Goal: Task Accomplishment & Management: Use online tool/utility

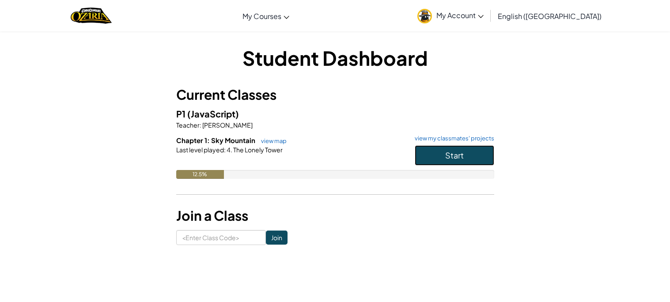
click at [445, 152] on span "Start" at bounding box center [454, 155] width 19 height 10
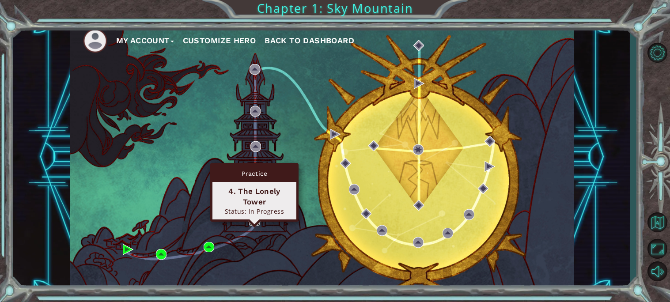
click at [256, 215] on img at bounding box center [254, 220] width 11 height 11
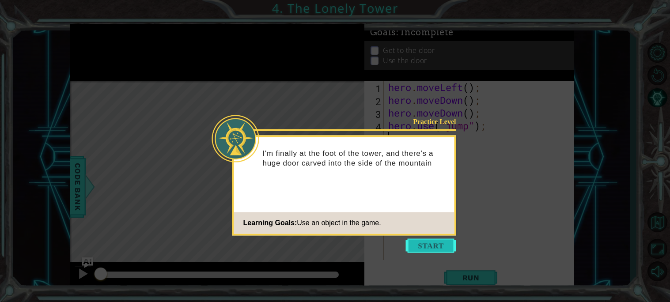
click at [424, 246] on button "Start" at bounding box center [431, 245] width 50 height 14
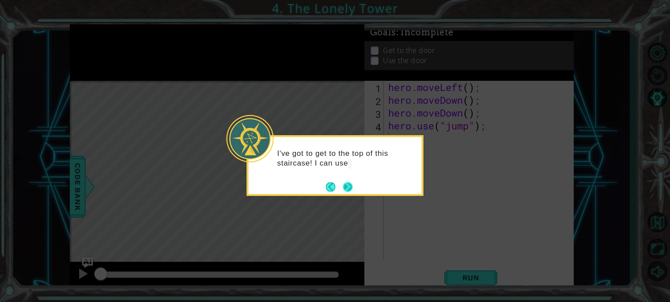
click at [346, 184] on button "Next" at bounding box center [348, 187] width 10 height 10
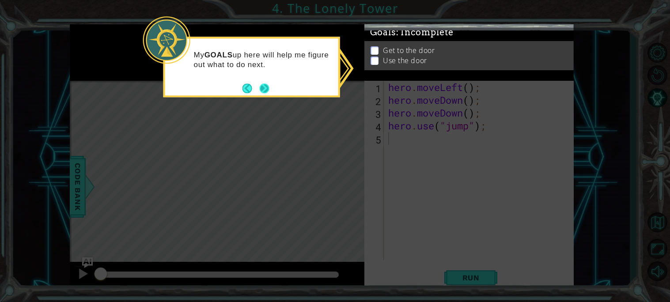
click at [260, 88] on button "Next" at bounding box center [265, 88] width 10 height 10
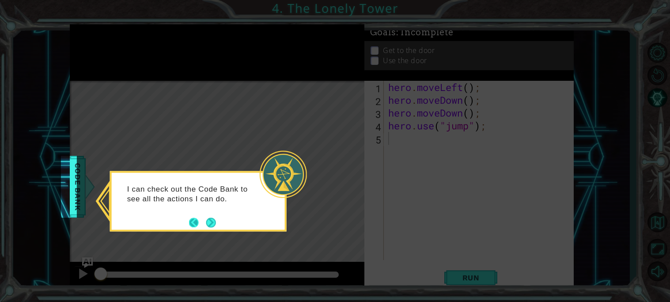
click at [205, 221] on button "Back" at bounding box center [197, 223] width 17 height 10
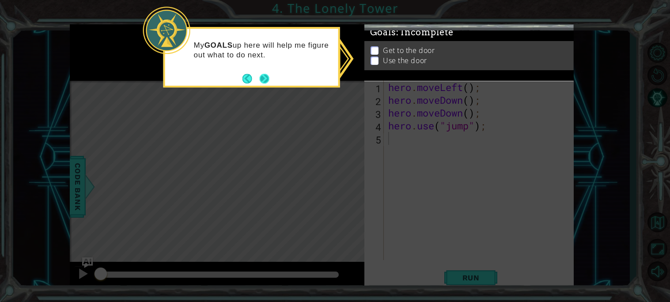
click at [260, 79] on button "Next" at bounding box center [265, 79] width 10 height 10
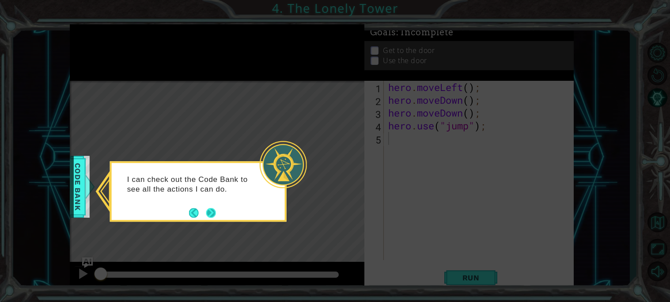
click at [214, 215] on button "Next" at bounding box center [211, 213] width 10 height 10
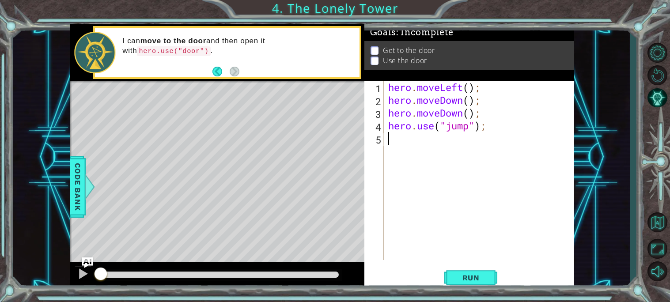
click at [468, 125] on div "hero . moveLeft ( ) ; hero . moveDown ( ) ; hero . moveDown ( ) ; hero . use ( …" at bounding box center [480, 183] width 189 height 205
type textarea "hero.use("door");"
click at [465, 275] on span "Run" at bounding box center [470, 277] width 35 height 9
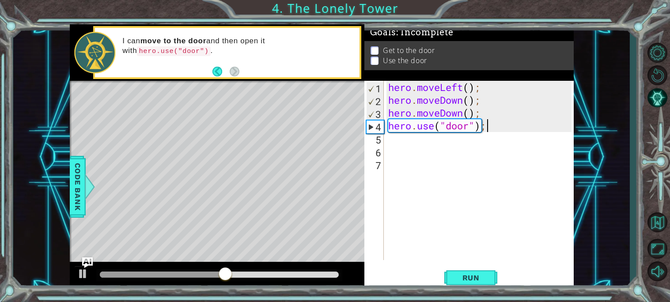
click at [485, 121] on div "hero . moveLeft ( ) ; hero . moveDown ( ) ; hero . moveDown ( ) ; hero . use ( …" at bounding box center [480, 183] width 189 height 205
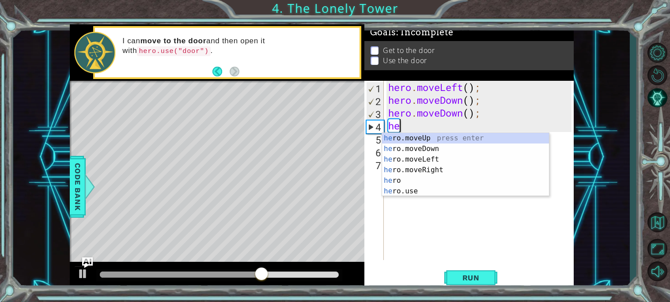
type textarea "h"
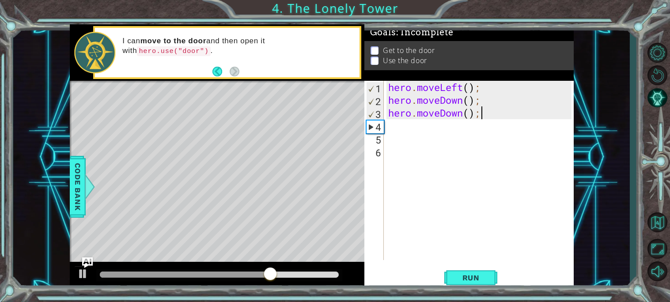
type textarea "hero.moveDown()"
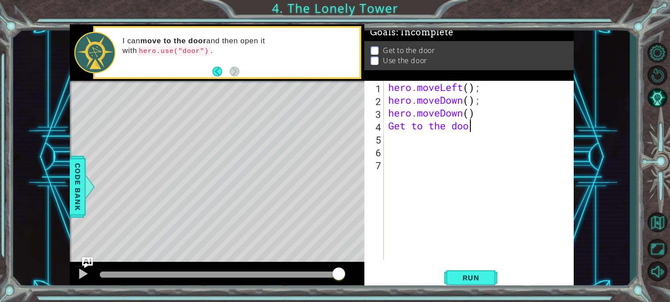
scroll to position [0, 3]
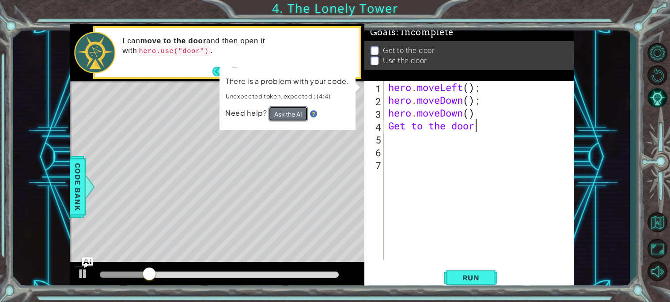
click at [291, 112] on button "Ask the AI" at bounding box center [287, 113] width 39 height 15
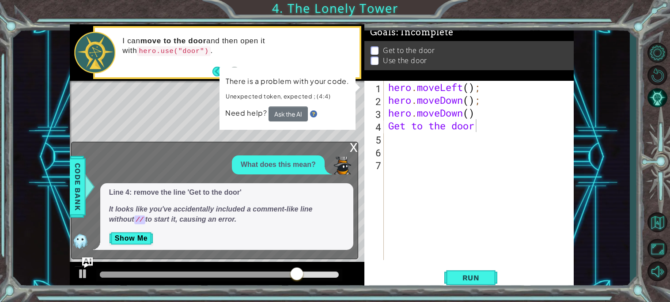
click at [385, 125] on div "Get to the door 1 2 3 4 5 6 7 hero . moveLeft ( ) ; hero . moveDown ( ) ; hero …" at bounding box center [467, 170] width 207 height 179
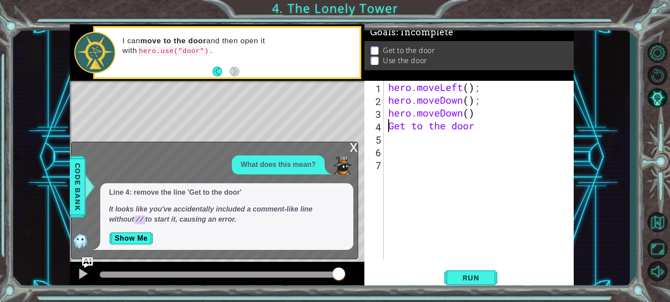
click at [387, 121] on div "hero . moveLeft ( ) ; hero . moveDown ( ) ; hero . moveDown ( ) Get to the door" at bounding box center [480, 183] width 189 height 205
click at [463, 283] on button "Run" at bounding box center [470, 277] width 53 height 21
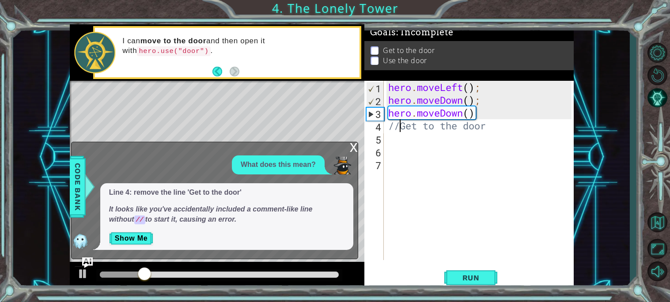
click at [183, 199] on span "Line 4: remove the line 'Get to the door' It looks like you've accidentally inc…" at bounding box center [226, 206] width 235 height 37
click at [147, 237] on button "Show Me" at bounding box center [131, 238] width 45 height 14
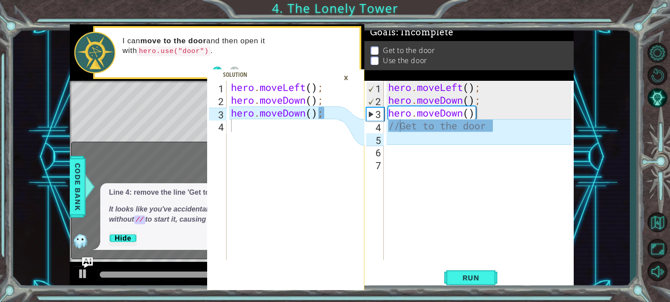
click at [413, 110] on div "hero . moveLeft ( ) ; hero . moveDown ( ) ; hero . moveDown ( ) //Get to the do…" at bounding box center [480, 183] width 189 height 205
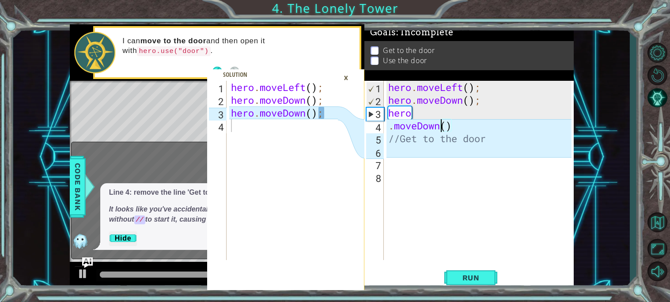
click at [442, 124] on div "hero . moveLeft ( ) ; hero . moveDown ( ) ; hero . moveDown ( ) //Get to the do…" at bounding box center [480, 183] width 189 height 205
click at [509, 143] on div "hero . moveLeft ( ) ; hero . moveDown ( ) ; hero . moveDown ( ) //Get to the do…" at bounding box center [480, 183] width 189 height 205
type textarea "/"
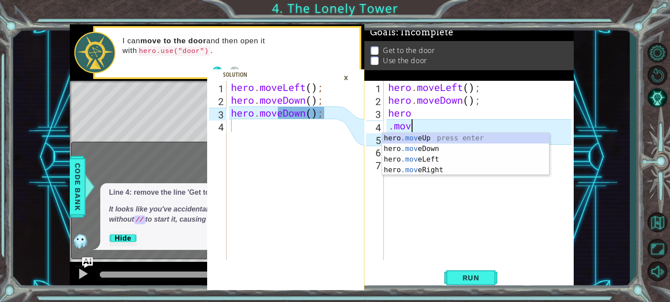
type textarea "."
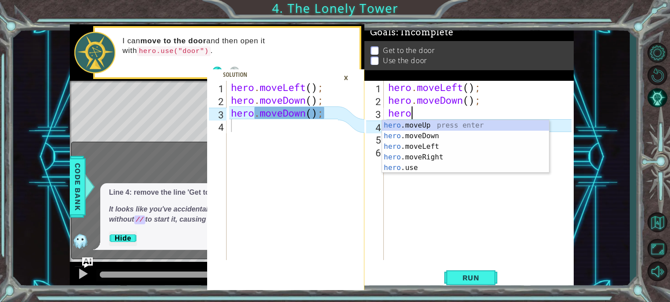
type textarea "h"
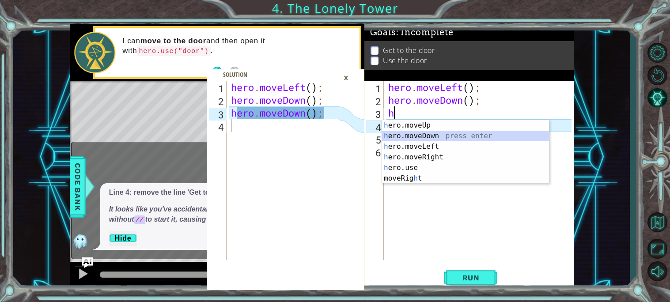
click at [443, 138] on div "h ero.moveUp press enter h ero.moveDown press enter h ero.moveLeft press enter …" at bounding box center [465, 162] width 167 height 85
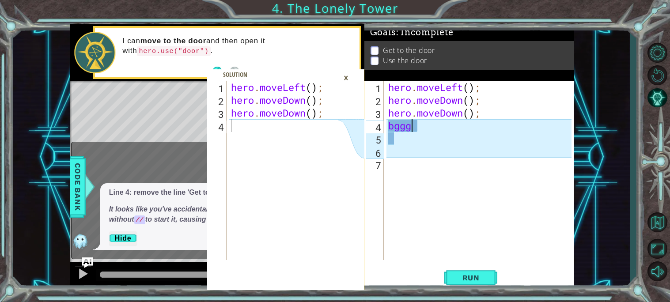
scroll to position [0, 0]
type textarea "b"
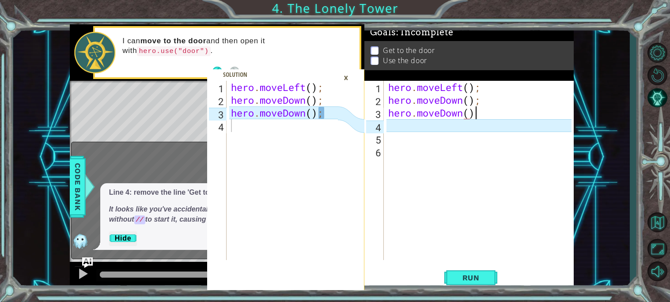
scroll to position [0, 3]
type textarea "hero.moveDown();"
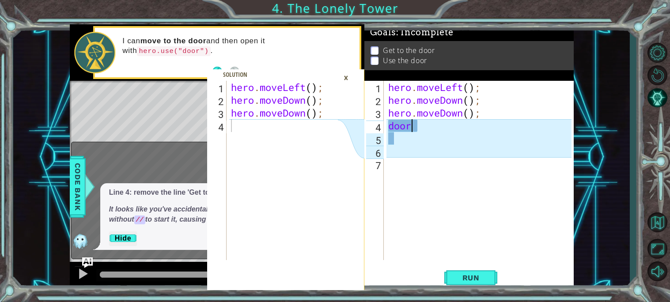
scroll to position [0, 0]
type textarea "door"
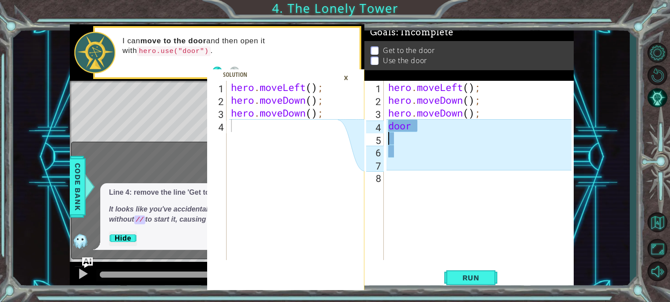
type textarea "door"
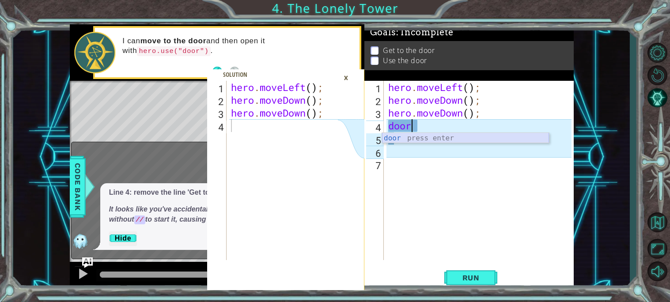
click at [487, 136] on div "door press enter" at bounding box center [465, 149] width 167 height 32
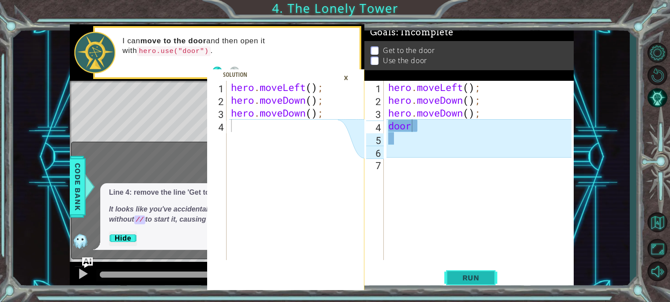
click at [460, 276] on span "Run" at bounding box center [470, 277] width 35 height 9
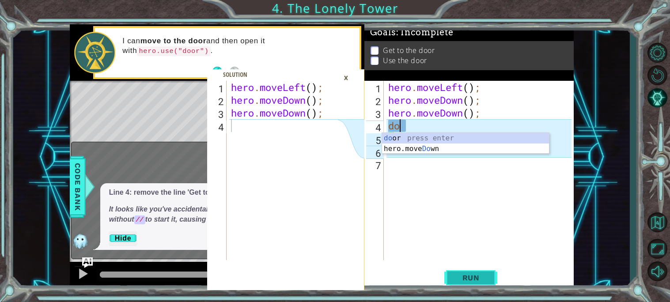
type textarea "d"
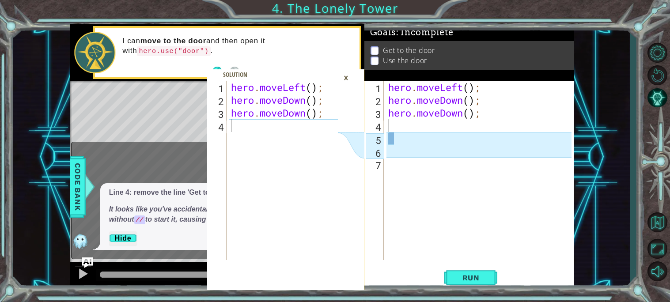
click at [350, 73] on div "×" at bounding box center [346, 77] width 14 height 15
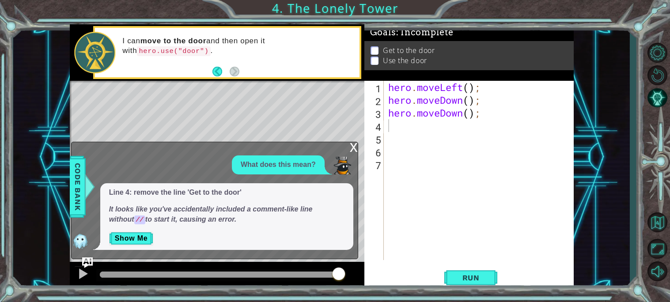
click at [354, 144] on div "x" at bounding box center [354, 146] width 8 height 9
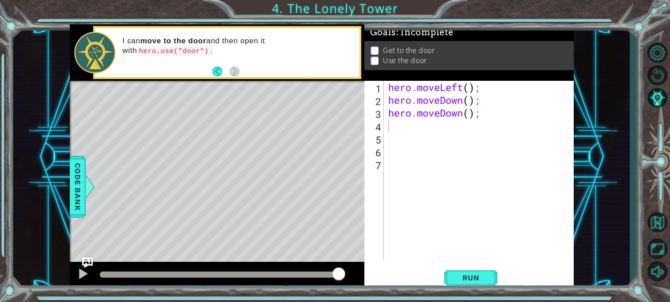
click at [255, 156] on div "Level Map" at bounding box center [274, 211] width 408 height 260
click at [396, 129] on div "hero . moveLeft ( ) ; hero . moveDown ( ) ; hero . moveDown ( ) ;" at bounding box center [480, 183] width 189 height 205
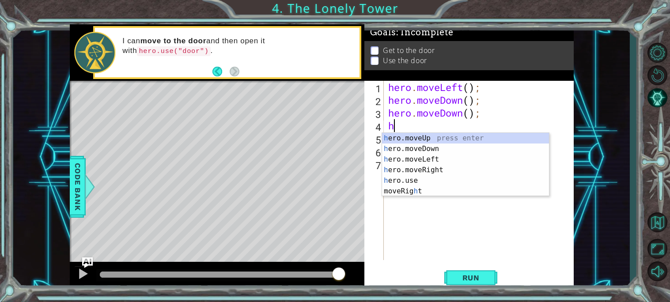
type textarea "he"
click at [433, 143] on div "he ro.moveUp press enter he ro.moveDown press enter he ro.moveLeft press enter …" at bounding box center [465, 170] width 167 height 74
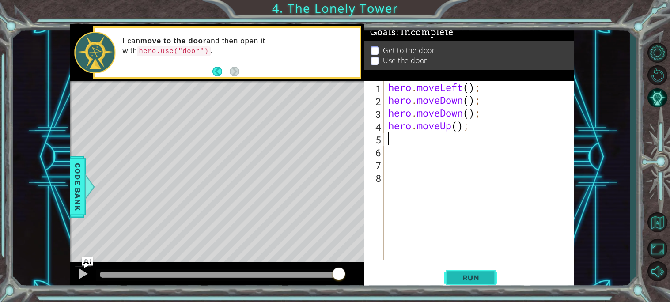
click at [460, 274] on span "Run" at bounding box center [470, 277] width 35 height 9
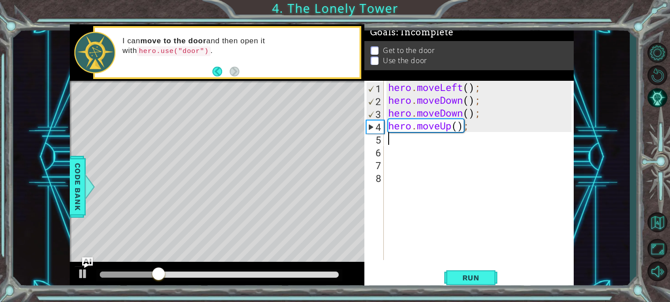
click at [449, 122] on div "hero . moveLeft ( ) ; hero . moveDown ( ) ; hero . moveDown ( ) ; hero . moveUp…" at bounding box center [480, 183] width 189 height 205
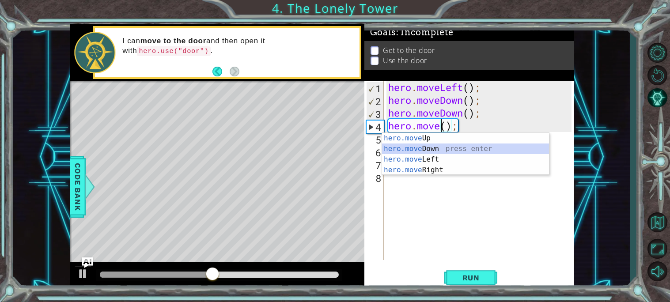
click at [427, 151] on div "hero.move Up press enter hero.move Down press enter hero.move Left press enter …" at bounding box center [465, 165] width 167 height 64
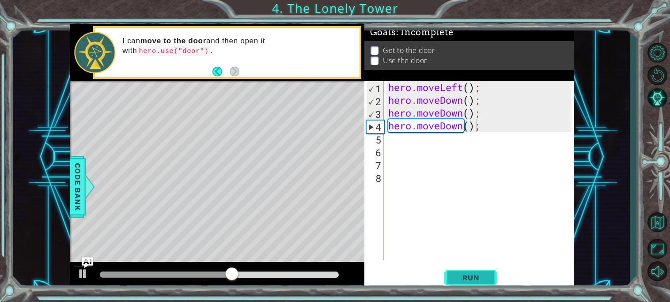
click at [456, 269] on button "Run" at bounding box center [470, 277] width 53 height 21
click at [464, 126] on div "hero . moveLeft ( ) ; hero . moveDown ( ) ; hero . moveDown ( ) ; hero . moveDo…" at bounding box center [480, 183] width 189 height 205
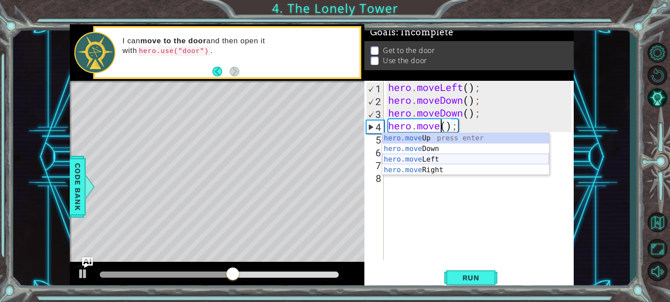
click at [408, 158] on div "hero.move Up press enter hero.move Down press enter hero.move Left press enter …" at bounding box center [465, 165] width 167 height 64
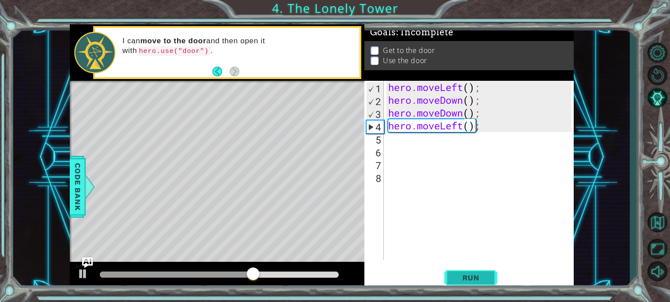
click at [457, 272] on button "Run" at bounding box center [470, 277] width 53 height 21
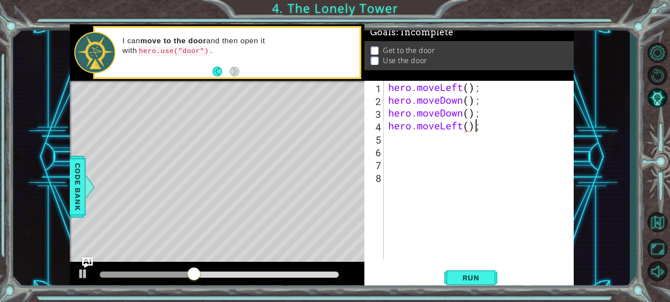
scroll to position [0, 3]
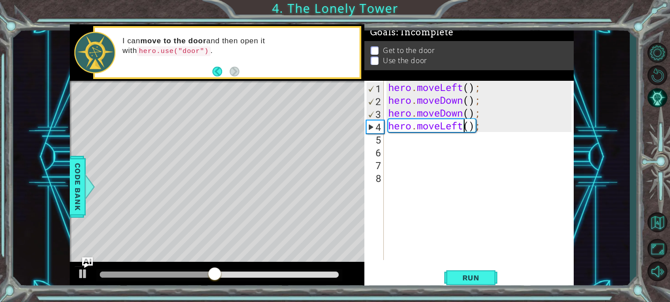
click at [463, 124] on div "hero . moveLeft ( ) ; hero . moveDown ( ) ; hero . moveDown ( ) ; hero . moveLe…" at bounding box center [480, 183] width 189 height 205
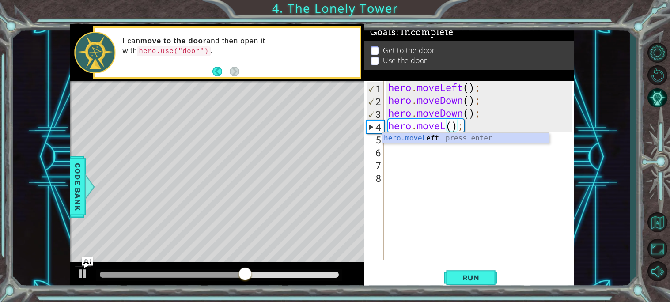
scroll to position [0, 2]
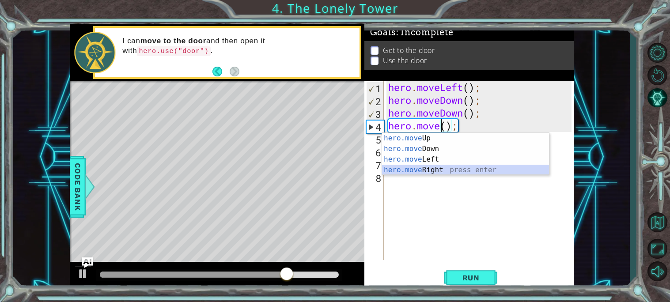
click at [448, 169] on div "hero.move Up press enter hero.move Down press enter hero.move Left press enter …" at bounding box center [465, 165] width 167 height 64
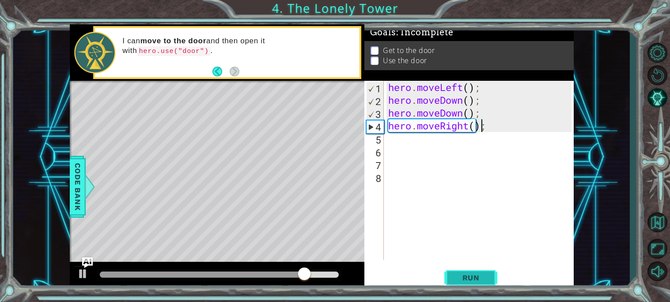
click at [482, 272] on button "Run" at bounding box center [470, 277] width 53 height 21
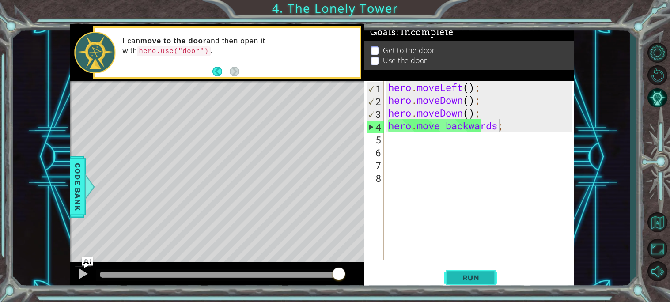
click at [491, 277] on button "Run" at bounding box center [470, 277] width 53 height 21
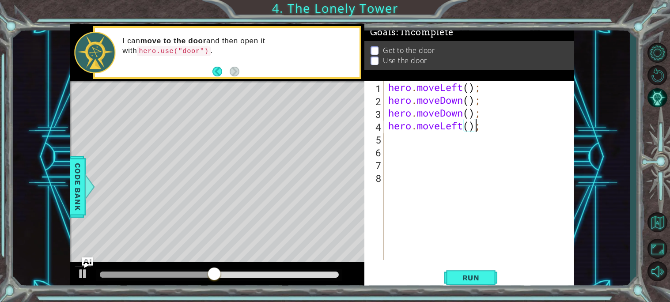
scroll to position [0, 0]
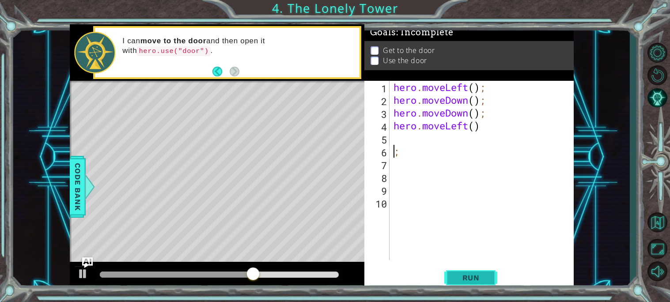
type textarea ";"
click at [447, 285] on button "Run" at bounding box center [470, 277] width 53 height 21
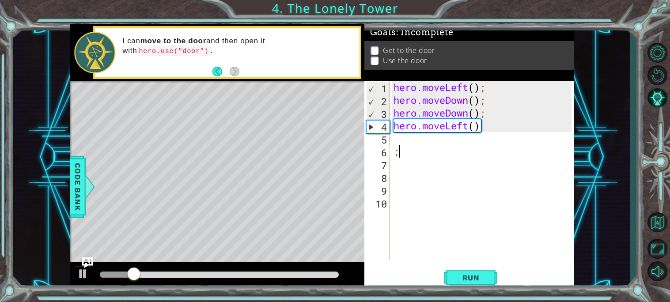
click at [406, 150] on div "hero . moveLeft ( ) ; hero . moveDown ( ) ; hero . moveDown ( ) ; hero . moveLe…" at bounding box center [484, 183] width 184 height 205
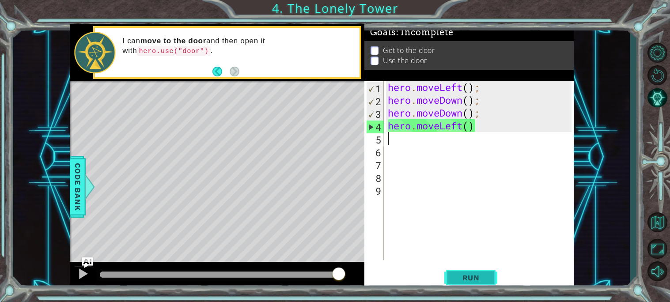
click at [488, 272] on button "Run" at bounding box center [470, 277] width 53 height 21
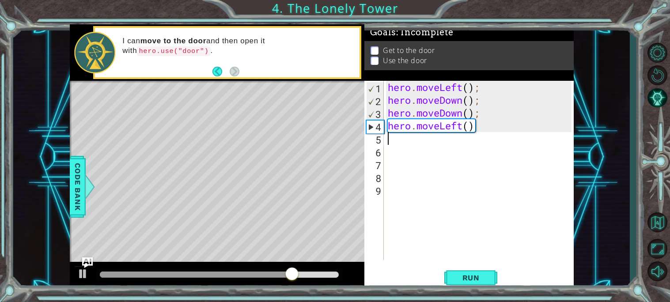
click at [391, 142] on div "hero . moveLeft ( ) ; hero . moveDown ( ) ; hero . moveDown ( ) ; hero . moveLe…" at bounding box center [481, 183] width 190 height 205
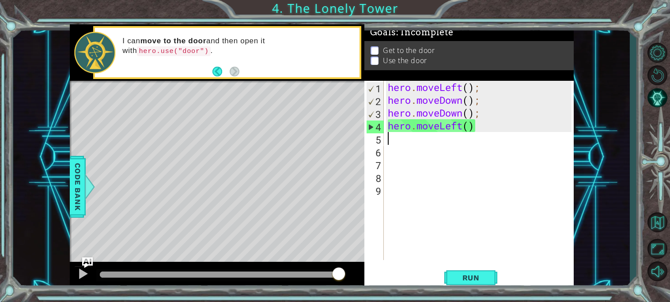
click at [391, 142] on div "hero . moveLeft ( ) ; hero . moveDown ( ) ; hero . moveDown ( ) ; hero . moveLe…" at bounding box center [481, 183] width 190 height 205
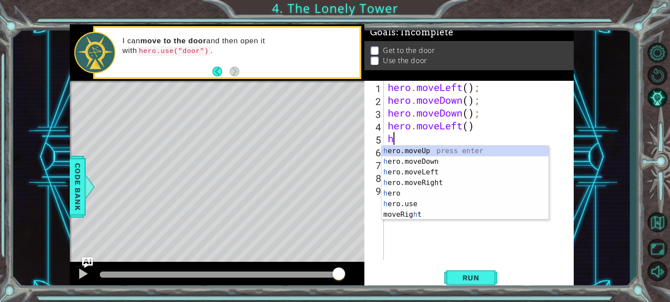
click at [468, 132] on div "hero . moveLeft ( ) ; hero . moveDown ( ) ; hero . moveDown ( ) ; hero . moveLe…" at bounding box center [481, 183] width 190 height 205
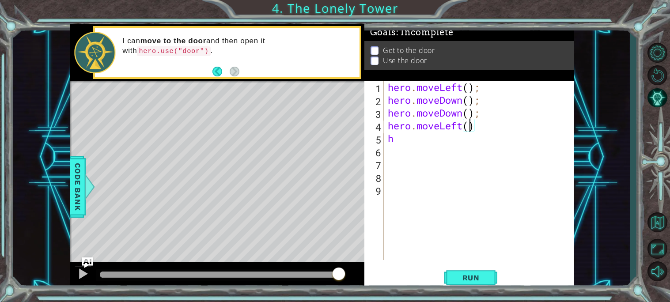
scroll to position [0, 3]
click at [457, 284] on button "Run" at bounding box center [470, 277] width 53 height 21
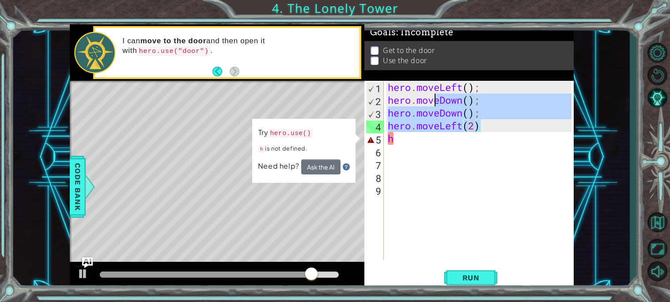
drag, startPoint x: 489, startPoint y: 130, endPoint x: 418, endPoint y: 97, distance: 78.0
click at [418, 97] on div "hero . moveLeft ( ) ; hero . moveDown ( ) ; hero . moveDown ( ) ; hero . moveLe…" at bounding box center [481, 183] width 190 height 205
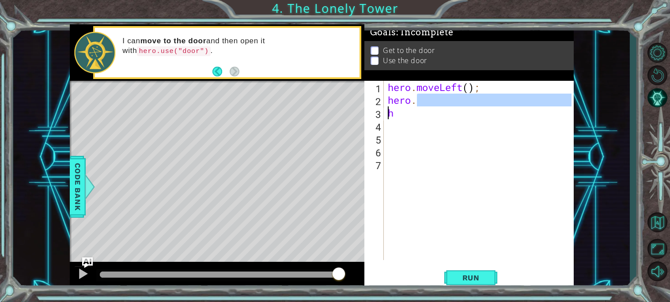
drag, startPoint x: 416, startPoint y: 100, endPoint x: 361, endPoint y: 113, distance: 56.2
click at [361, 113] on div "1 2 3 4 hero . moveLeft ( ) ; hero . moveDown ( ) ; hero . moveDown ( ) ; ההההה…" at bounding box center [322, 157] width 504 height 266
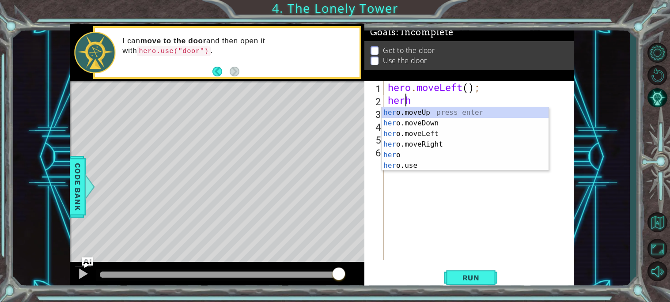
scroll to position [0, 0]
type textarea "h"
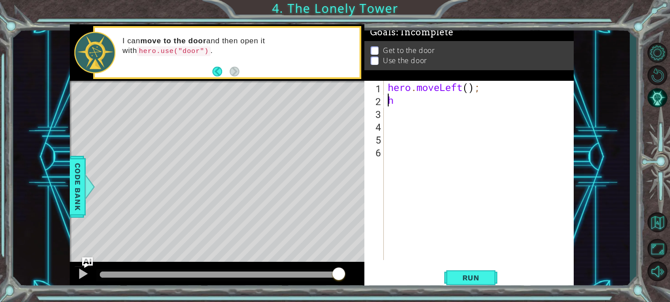
scroll to position [0, 0]
click at [400, 101] on div "hero . moveLeft ( ) ; h" at bounding box center [481, 183] width 190 height 205
click at [471, 88] on div "hero . moveLeft ( ) ;" at bounding box center [481, 183] width 190 height 205
click at [490, 278] on button "Run" at bounding box center [470, 277] width 53 height 21
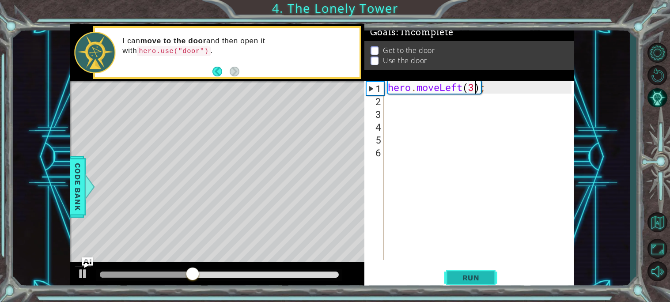
type textarea "hero.moveLeft(3);"
click at [481, 276] on span "Run" at bounding box center [470, 277] width 35 height 9
click at [393, 107] on div "hero . moveLeft ( 3 ) ;" at bounding box center [481, 183] width 190 height 205
type textarea "h"
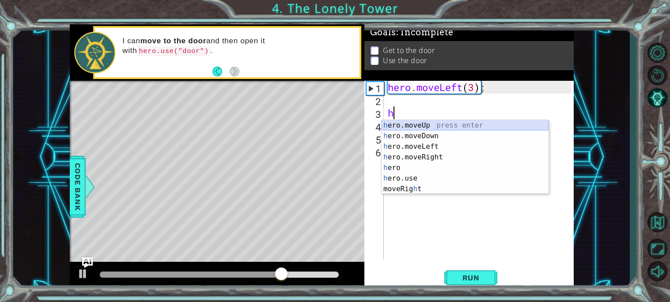
click at [421, 125] on div "h ero.moveUp press enter h ero.moveDown press enter h ero.moveLeft press enter …" at bounding box center [464, 167] width 167 height 95
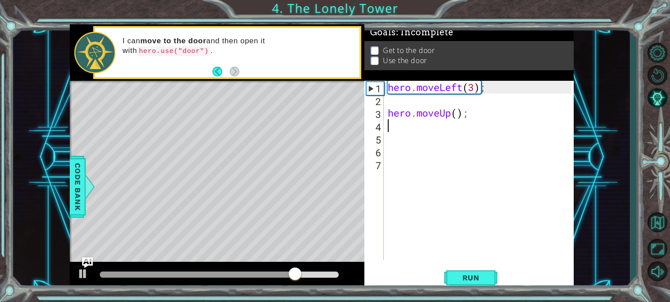
click at [385, 110] on div "1 2 3 4 5 6 7 hero . moveLeft ( 3 ) ; hero . moveUp ( ) ; ההההההההההההההההההההה…" at bounding box center [467, 170] width 207 height 179
click at [388, 113] on div "hero . moveLeft ( 3 ) ; hero . moveUp ( ) ;" at bounding box center [481, 183] width 190 height 205
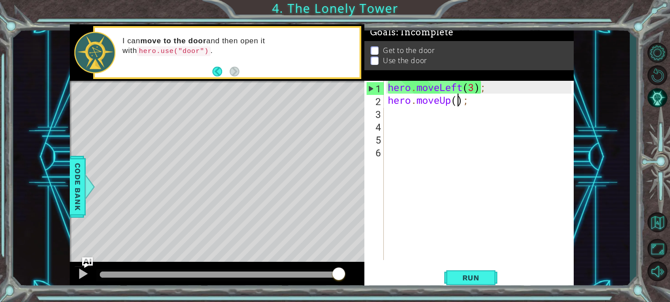
click at [460, 102] on div "hero . moveLeft ( 3 ) ; hero . moveUp ( ) ;" at bounding box center [481, 183] width 190 height 205
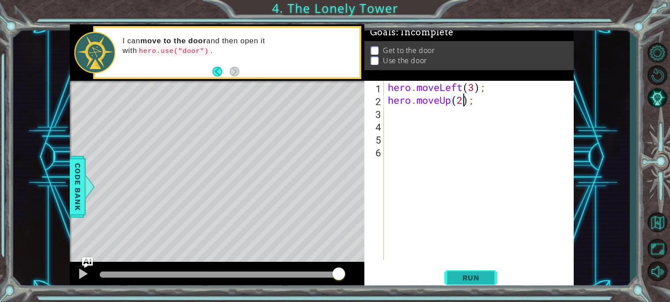
click at [482, 278] on span "Run" at bounding box center [470, 277] width 35 height 9
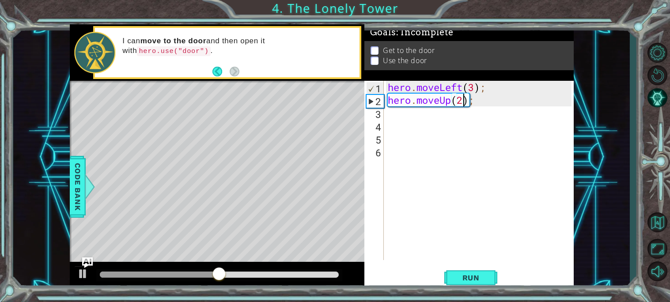
click at [475, 90] on div "hero . moveLeft ( 3 ) ; hero . moveUp ( 2 ) ;" at bounding box center [481, 183] width 190 height 205
type textarea "hero.moveLeft(2);"
click at [476, 274] on span "Run" at bounding box center [470, 277] width 35 height 9
click at [395, 113] on div "hero . moveLeft ( 2 ) ; hero . moveUp ( 2 ) ;" at bounding box center [481, 183] width 190 height 205
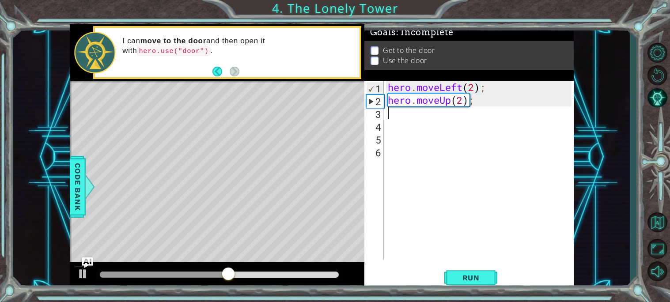
scroll to position [0, 0]
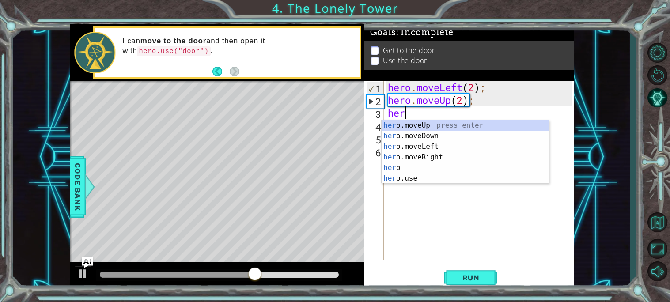
type textarea "hero"
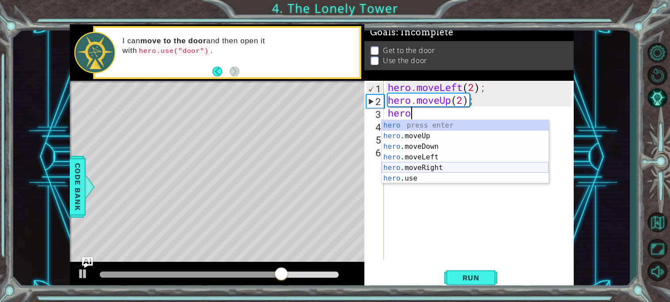
click at [434, 168] on div "hero press enter hero .moveUp press enter hero .moveDown press enter hero .move…" at bounding box center [464, 162] width 167 height 85
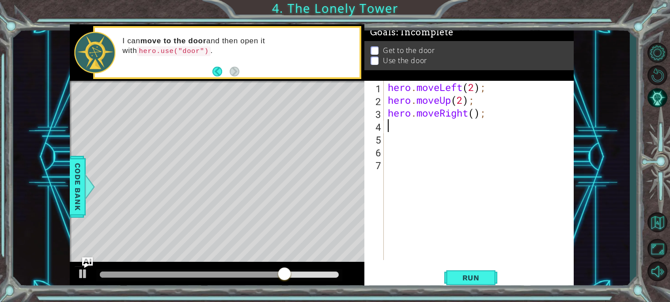
scroll to position [0, 0]
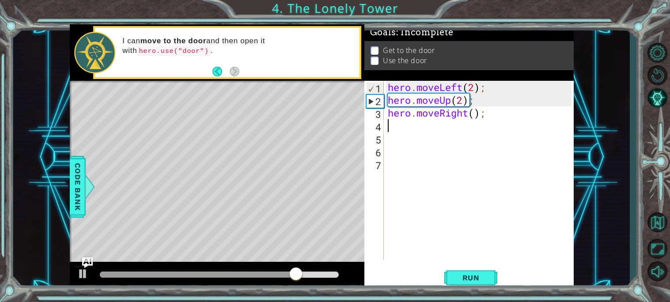
click at [477, 114] on div "hero . moveLeft ( 2 ) ; hero . moveUp ( 2 ) ; hero . moveRight ( ) ;" at bounding box center [481, 183] width 190 height 205
type textarea "hero.moveRight(2);"
click at [461, 275] on span "Run" at bounding box center [470, 277] width 35 height 9
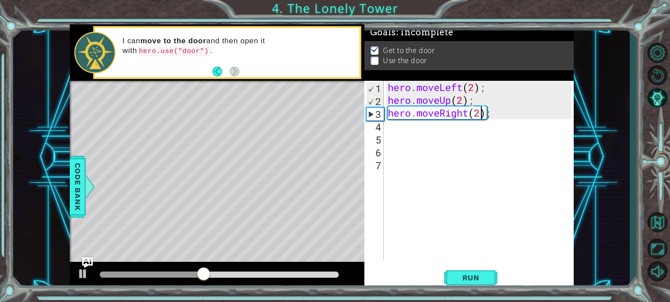
click at [396, 112] on div "hero . moveLeft ( 2 ) ; hero . moveUp ( 2 ) ; hero . moveRight ( 2 ) ;" at bounding box center [481, 183] width 190 height 205
click at [391, 125] on div "hero . moveLeft ( 2 ) ; hero . moveUp ( 2 ) ; hero . moveRight ( 2 ) ;" at bounding box center [481, 183] width 190 height 205
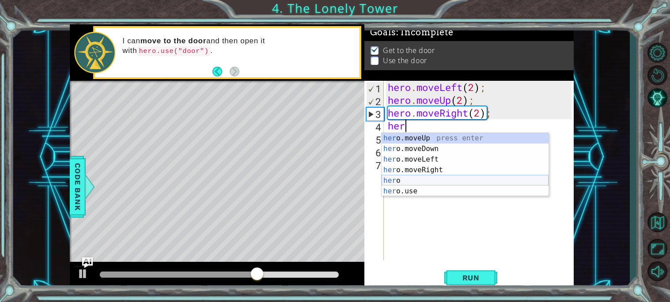
click at [441, 186] on div "her o.moveUp press enter her o.moveDown press enter her o.moveLeft press enter …" at bounding box center [464, 175] width 167 height 85
click at [437, 188] on div "her o.moveUp press enter her o.moveDown press enter her o.moveLeft press enter …" at bounding box center [464, 175] width 167 height 85
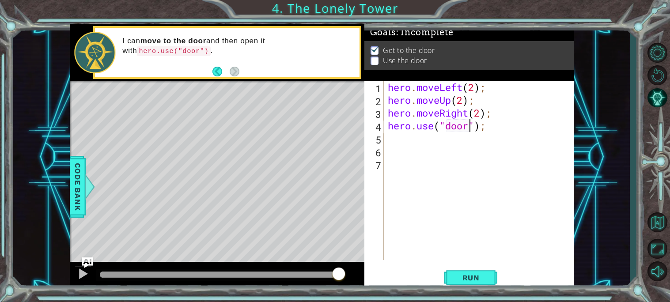
scroll to position [0, 4]
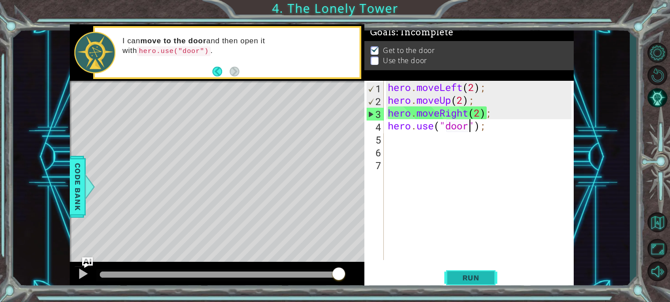
type textarea "hero.use("door");"
click at [473, 283] on button "Run" at bounding box center [470, 277] width 53 height 21
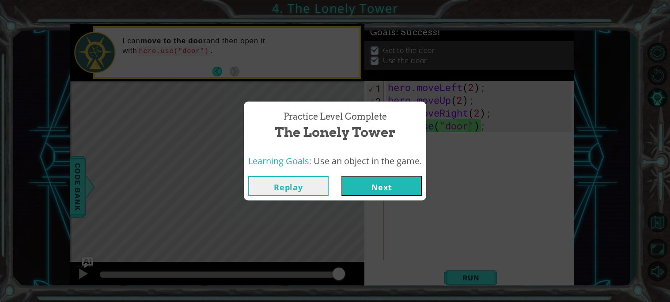
click at [399, 192] on button "Next" at bounding box center [381, 186] width 80 height 20
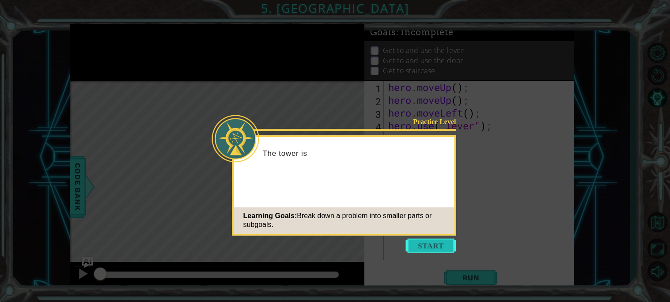
click at [430, 243] on button "Start" at bounding box center [431, 245] width 50 height 14
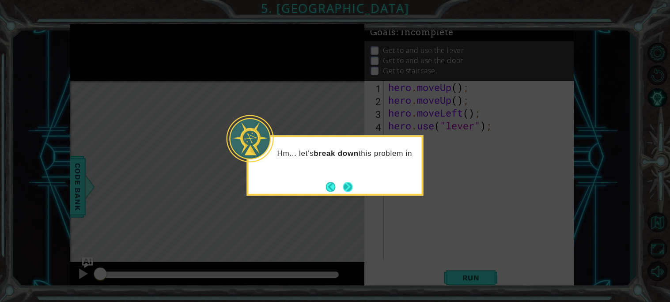
click at [343, 182] on button "Next" at bounding box center [348, 187] width 10 height 10
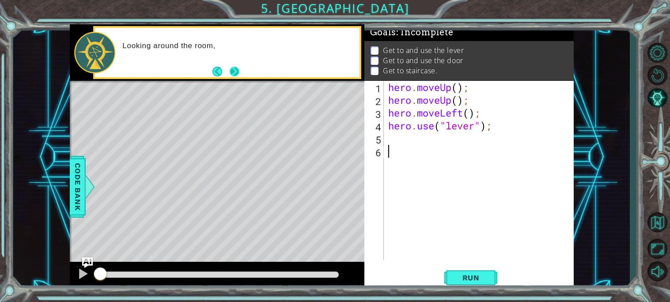
click at [234, 68] on button "Next" at bounding box center [235, 71] width 10 height 10
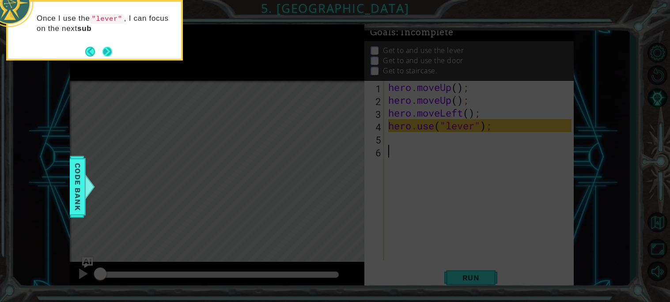
click at [110, 55] on button "Next" at bounding box center [107, 52] width 10 height 10
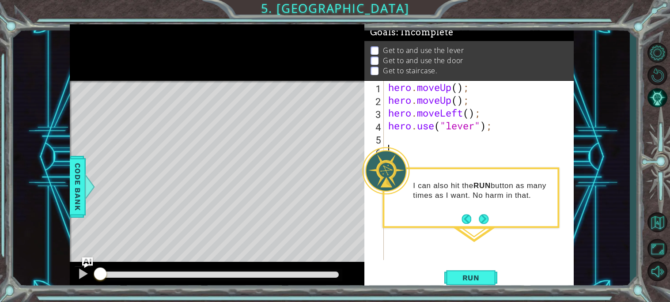
click at [429, 255] on div "hero . moveUp ( ) ; hero . moveUp ( ) ; hero . moveLeft ( ) ; hero . use ( "lev…" at bounding box center [480, 183] width 189 height 205
click at [481, 219] on button "Next" at bounding box center [484, 219] width 10 height 10
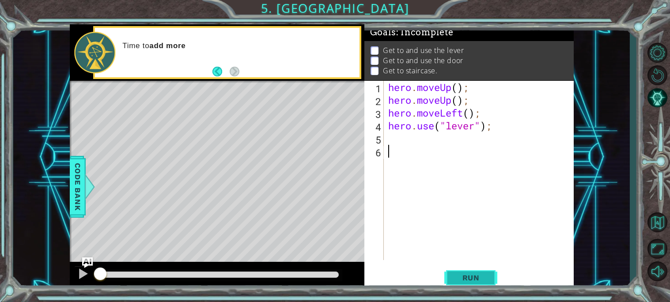
click at [482, 274] on span "Run" at bounding box center [470, 277] width 35 height 9
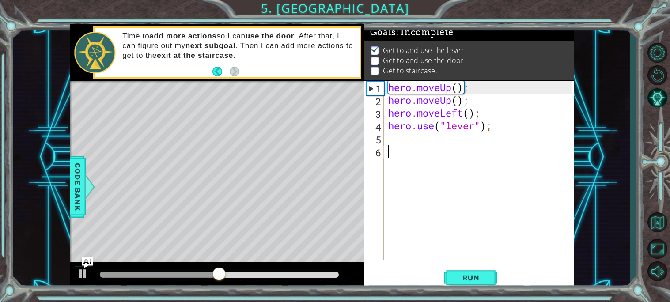
click at [389, 136] on div "hero . moveUp ( ) ; hero . moveUp ( ) ; hero . moveLeft ( ) ; hero . use ( "lev…" at bounding box center [480, 183] width 189 height 205
type textarea "h"
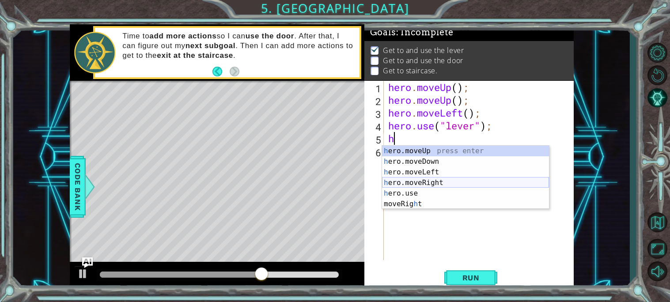
click at [444, 181] on div "h ero.moveUp press enter h ero.moveDown press enter h ero.moveLeft press enter …" at bounding box center [465, 188] width 167 height 85
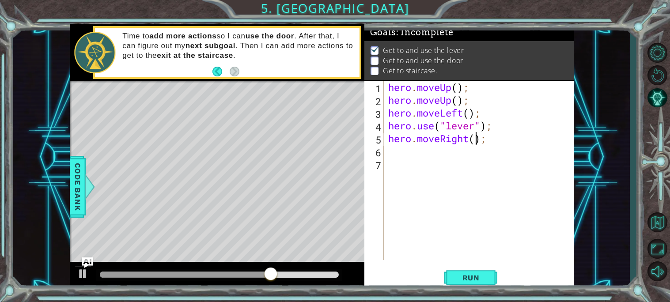
click at [478, 138] on div "hero . moveUp ( ) ; hero . moveUp ( ) ; hero . moveLeft ( ) ; hero . use ( "lev…" at bounding box center [480, 183] width 189 height 205
type textarea "hero.moveRight(3);"
click at [464, 278] on span "Run" at bounding box center [470, 277] width 35 height 9
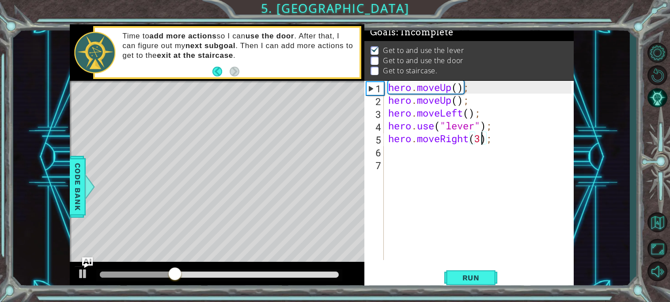
click at [396, 151] on div "hero . moveUp ( ) ; hero . moveUp ( ) ; hero . moveLeft ( ) ; hero . use ( "lev…" at bounding box center [480, 183] width 189 height 205
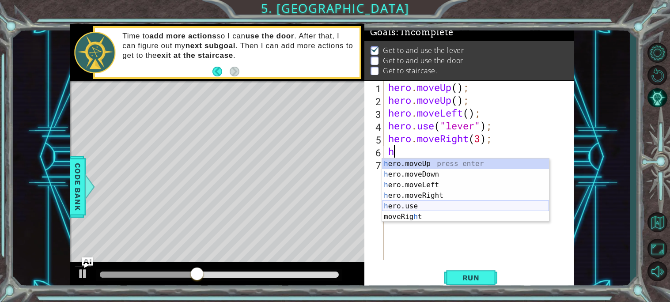
click at [425, 203] on div "h ero.moveUp press enter h ero.moveDown press enter h ero.moveLeft press enter …" at bounding box center [465, 200] width 167 height 85
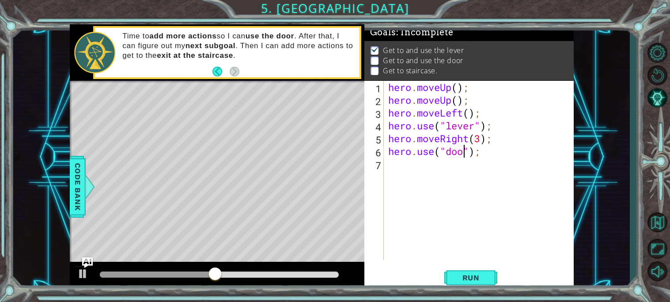
scroll to position [0, 4]
type textarea "hero.use("door");"
click at [480, 274] on span "Run" at bounding box center [470, 277] width 35 height 9
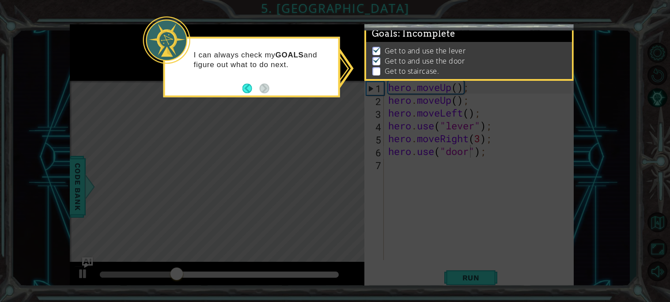
click at [389, 161] on icon at bounding box center [335, 151] width 670 height 302
click at [391, 166] on icon at bounding box center [335, 151] width 670 height 302
click at [474, 179] on icon at bounding box center [335, 151] width 670 height 302
click at [397, 157] on icon at bounding box center [335, 151] width 670 height 302
click at [322, 185] on icon at bounding box center [335, 151] width 670 height 302
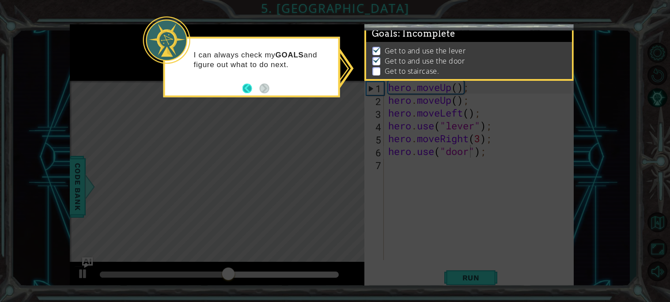
click at [247, 91] on button "Back" at bounding box center [250, 88] width 17 height 10
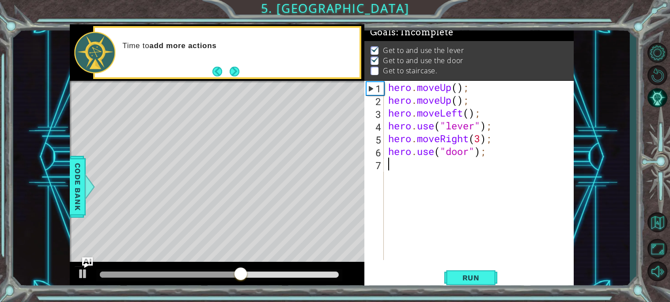
click at [393, 165] on div "hero . moveUp ( ) ; hero . moveUp ( ) ; hero . moveLeft ( ) ; hero . use ( "lev…" at bounding box center [480, 183] width 189 height 205
type textarea "h"
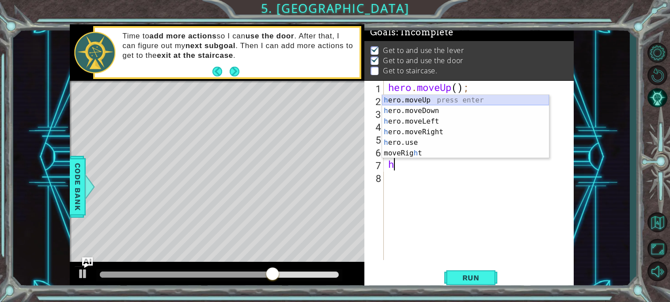
click at [439, 96] on div "h ero.moveUp press enter h ero.moveDown press enter h ero.moveLeft press enter …" at bounding box center [465, 137] width 167 height 85
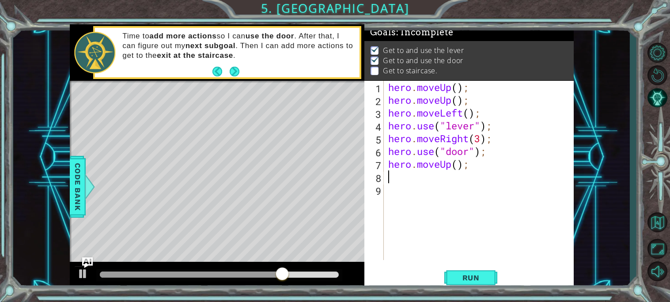
click at [457, 165] on div "hero . moveUp ( ) ; hero . moveUp ( ) ; hero . moveLeft ( ) ; hero . use ( "lev…" at bounding box center [480, 183] width 189 height 205
click at [461, 279] on span "Run" at bounding box center [470, 277] width 35 height 9
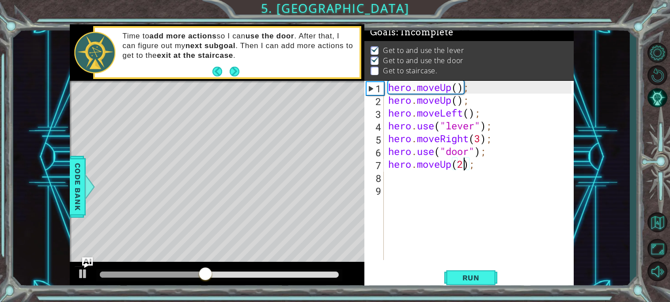
click at [381, 161] on div "7" at bounding box center [375, 165] width 18 height 13
type textarea "hero.moveUp(2);"
click at [391, 174] on div "hero . moveUp ( ) ; hero . moveUp ( ) ; hero . moveLeft ( ) ; hero . use ( "lev…" at bounding box center [480, 183] width 189 height 205
type textarea "h"
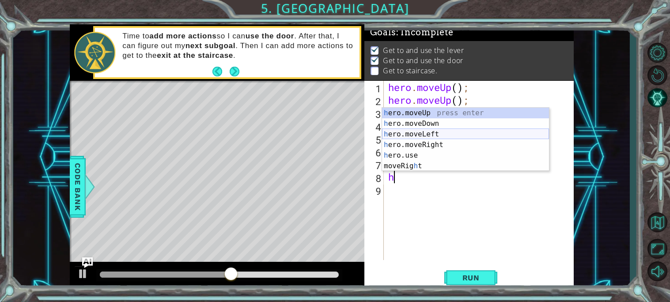
click at [399, 136] on div "h ero.moveUp press enter h ero.moveDown press enter h ero.moveLeft press enter …" at bounding box center [465, 150] width 167 height 85
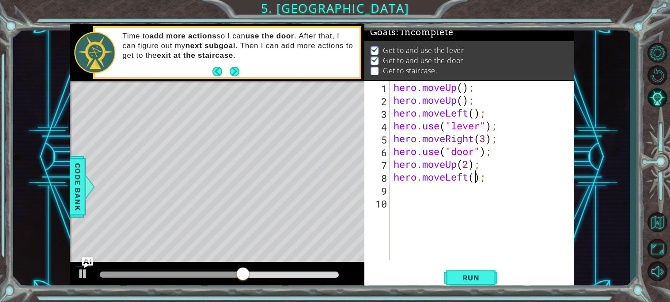
click at [474, 175] on div "hero . moveUp ( ) ; hero . moveUp ( ) ; hero . moveLeft ( ) ; hero . use ( "lev…" at bounding box center [484, 183] width 184 height 205
type textarea "hero.moveLeft(3);"
click at [483, 271] on button "Run" at bounding box center [470, 277] width 53 height 21
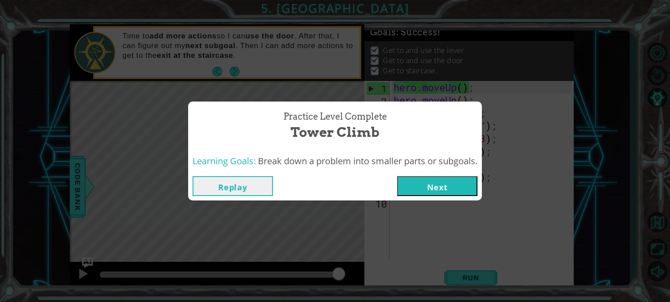
click at [443, 188] on button "Next" at bounding box center [437, 186] width 80 height 20
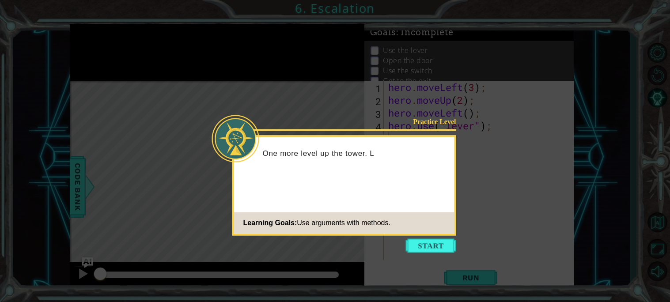
click at [426, 238] on icon at bounding box center [335, 151] width 670 height 302
click at [435, 249] on button "Start" at bounding box center [431, 245] width 50 height 14
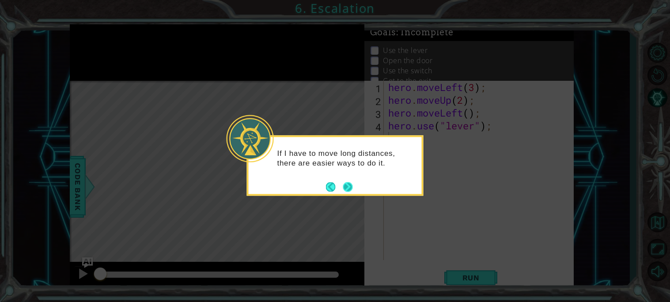
click at [349, 192] on button "Next" at bounding box center [348, 187] width 10 height 10
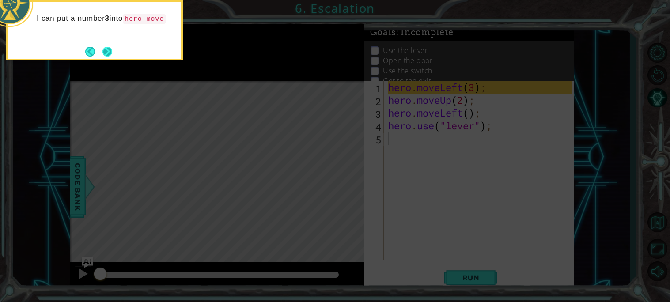
click at [109, 47] on button "Next" at bounding box center [107, 52] width 10 height 10
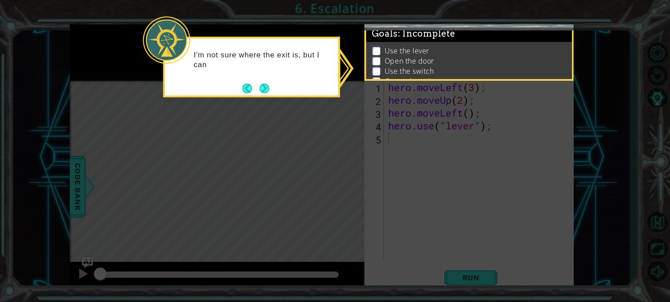
click at [272, 84] on div "I'm not sure where the exit is, but I can" at bounding box center [251, 64] width 173 height 45
click at [272, 85] on div "I'm not sure where the exit is, but I can check my GOA" at bounding box center [251, 64] width 173 height 45
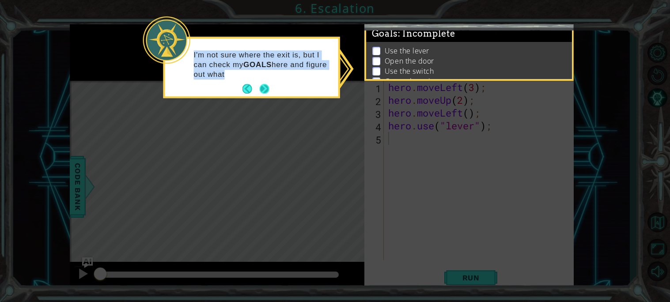
click at [260, 90] on button "Next" at bounding box center [265, 89] width 10 height 10
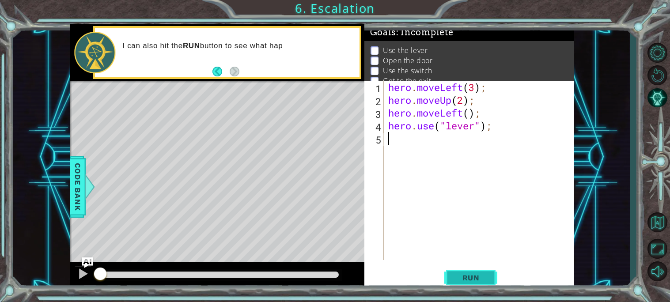
click at [468, 280] on span "Run" at bounding box center [470, 277] width 35 height 9
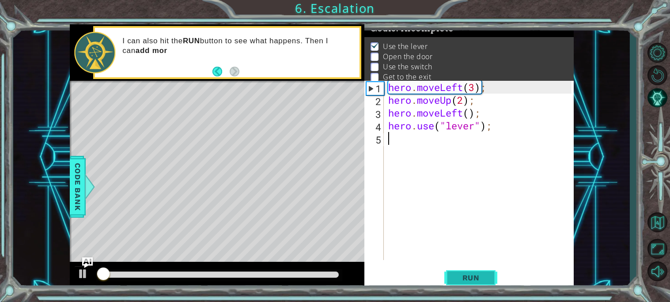
scroll to position [5, 0]
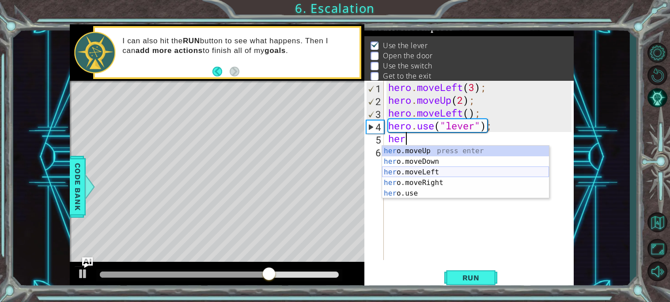
click at [445, 170] on div "her o.moveUp press enter her o.moveDown press enter her o.moveLeft press enter …" at bounding box center [465, 183] width 167 height 74
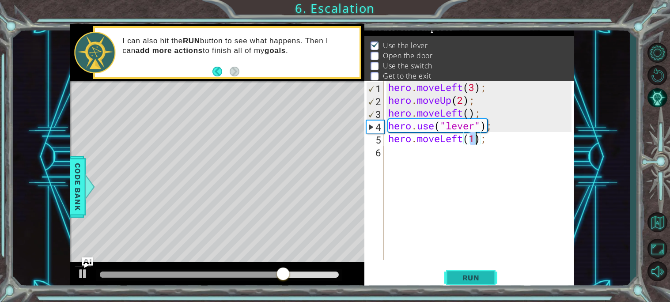
type textarea "hero.moveLeft(1);"
click at [472, 272] on button "Run" at bounding box center [470, 277] width 53 height 21
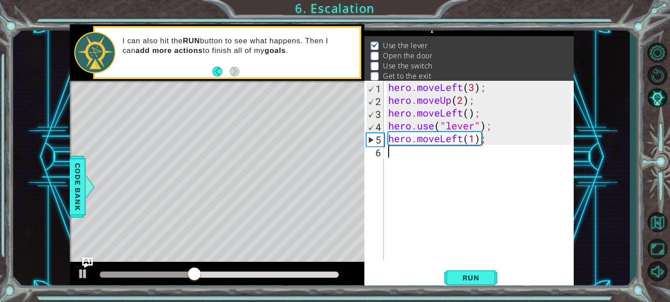
click at [394, 158] on div "hero . moveLeft ( 3 ) ; hero . moveUp ( 2 ) ; hero . moveLeft ( ) ; hero . use …" at bounding box center [480, 183] width 189 height 205
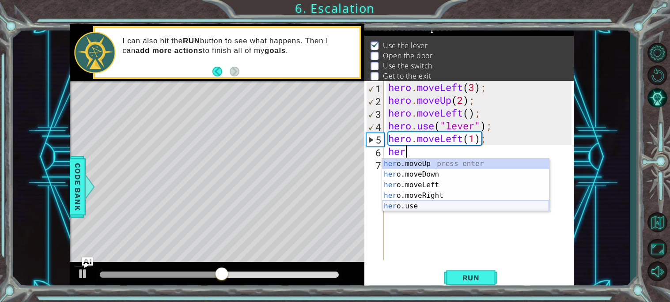
click at [405, 203] on div "her o.moveUp press enter her o.moveDown press enter her o.moveLeft press enter …" at bounding box center [465, 195] width 167 height 74
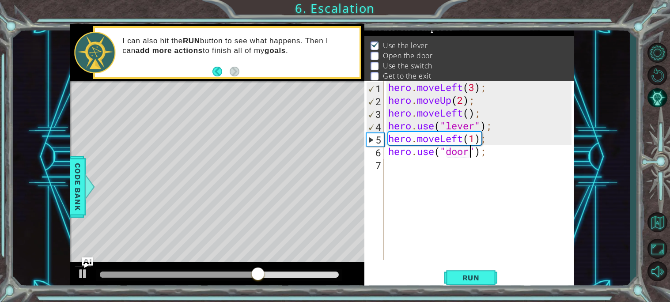
scroll to position [0, 4]
type textarea "hero.use("door");"
click at [466, 279] on span "Run" at bounding box center [470, 277] width 35 height 9
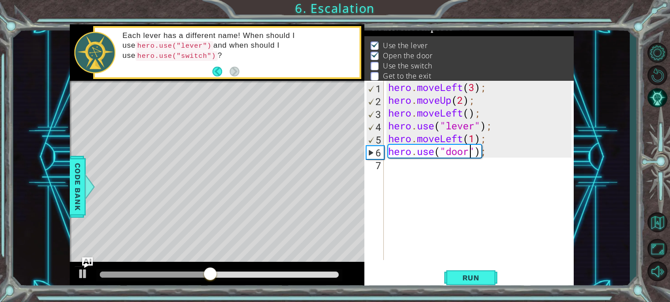
click at [389, 168] on div "hero . moveLeft ( 3 ) ; hero . moveUp ( 2 ) ; hero . moveLeft ( ) ; hero . use …" at bounding box center [480, 183] width 189 height 205
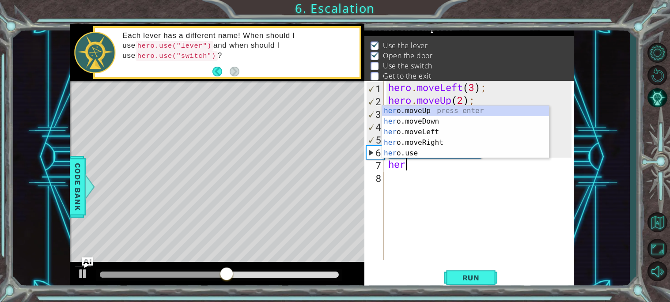
scroll to position [0, 0]
click at [412, 109] on div "hero .moveUp press enter hero .moveDown press enter hero .moveLeft press enter …" at bounding box center [465, 143] width 167 height 74
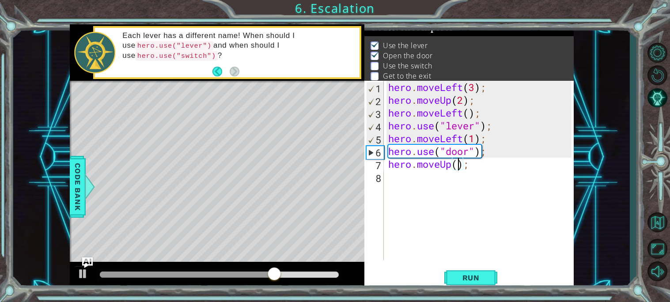
scroll to position [0, 3]
type textarea "hero.moveUp(2);"
click at [460, 274] on span "Run" at bounding box center [470, 277] width 35 height 9
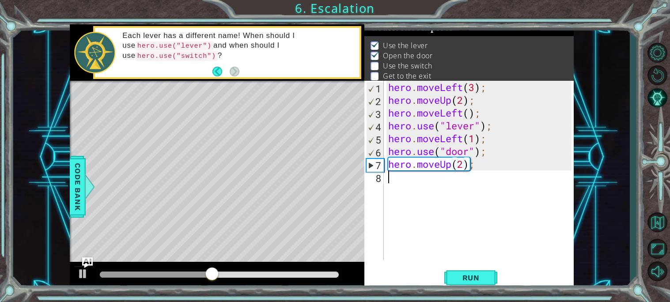
click at [398, 177] on div "hero . moveLeft ( 3 ) ; hero . moveUp ( 2 ) ; hero . moveLeft ( ) ; hero . use …" at bounding box center [480, 183] width 189 height 205
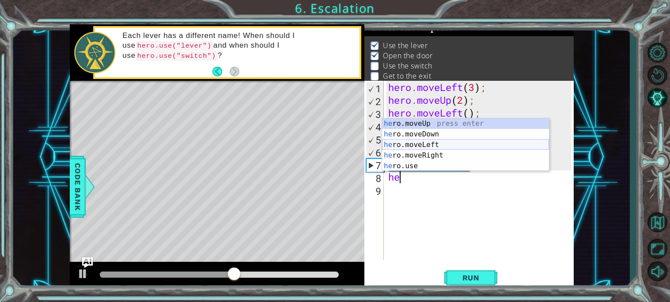
click at [441, 150] on div "he ro.moveUp press enter he ro.moveDown press enter he ro.moveLeft press enter …" at bounding box center [465, 155] width 167 height 74
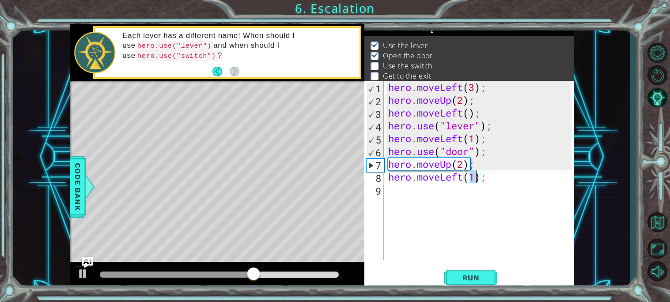
click at [463, 179] on div "hero . moveLeft ( 3 ) ; hero . moveUp ( 2 ) ; hero . moveLeft ( ) ; hero . use …" at bounding box center [480, 183] width 189 height 205
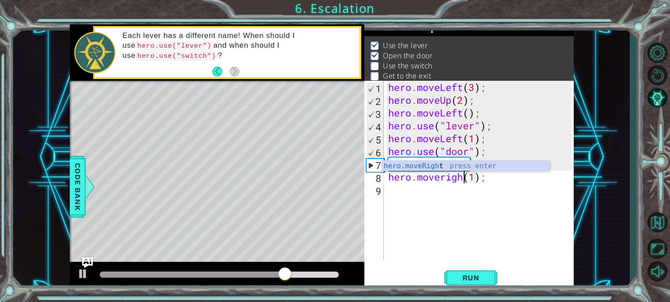
scroll to position [0, 4]
click at [482, 179] on div "hero . moveLeft ( 3 ) ; hero . moveUp ( 2 ) ; hero . moveLeft ( ) ; hero . use …" at bounding box center [480, 183] width 189 height 205
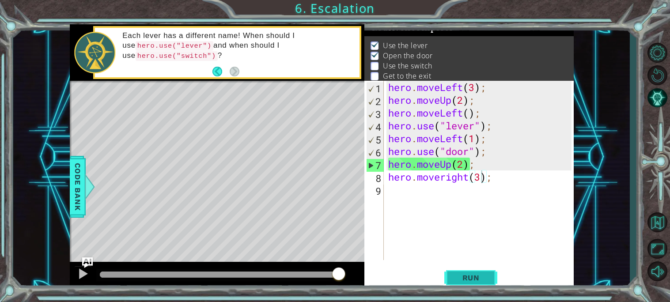
click at [484, 271] on button "Run" at bounding box center [470, 277] width 53 height 21
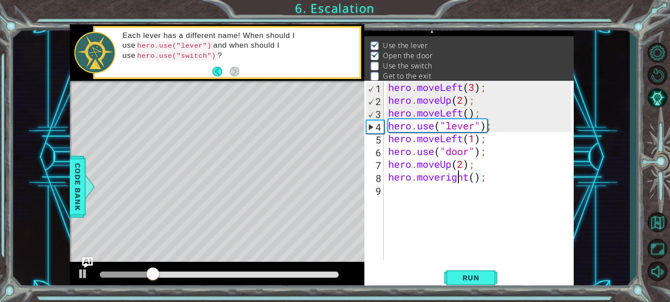
click at [458, 178] on div "hero . moveLeft ( 3 ) ; hero . moveUp ( 2 ) ; hero . moveLeft ( ) ; hero . use …" at bounding box center [480, 183] width 189 height 205
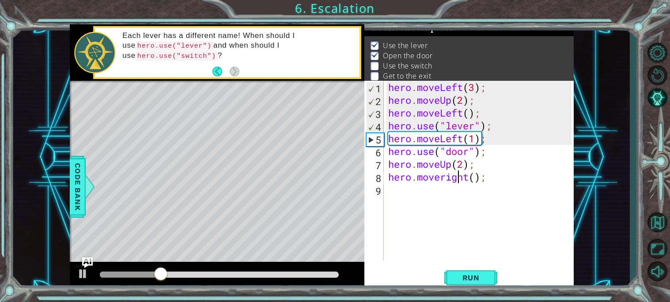
click at [445, 176] on div "hero . moveLeft ( 3 ) ; hero . moveUp ( 2 ) ; hero . moveLeft ( ) ; hero . use …" at bounding box center [480, 183] width 189 height 205
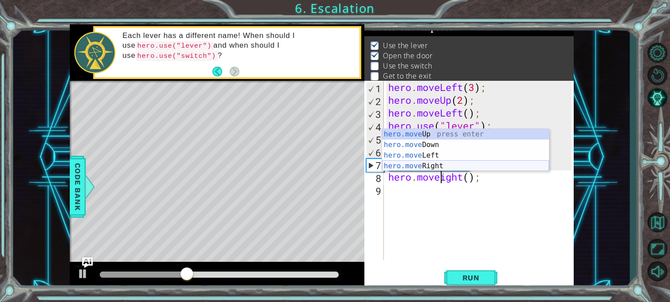
click at [439, 165] on div "hero.move Up press enter hero.move Down press enter hero.move Left press enter …" at bounding box center [465, 161] width 167 height 64
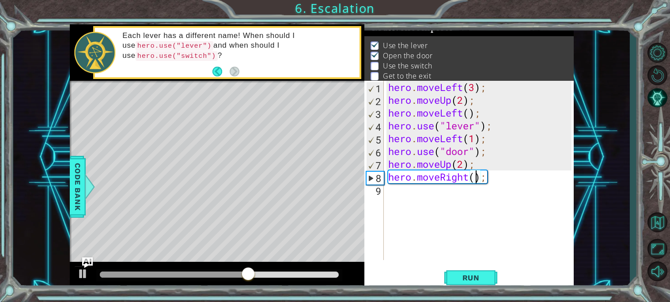
type textarea "hero.moveRight(2);"
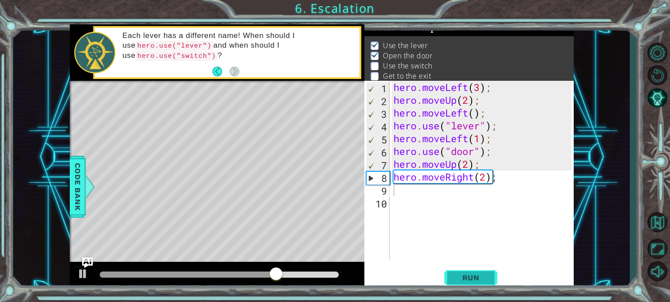
click at [456, 280] on span "Run" at bounding box center [470, 277] width 35 height 9
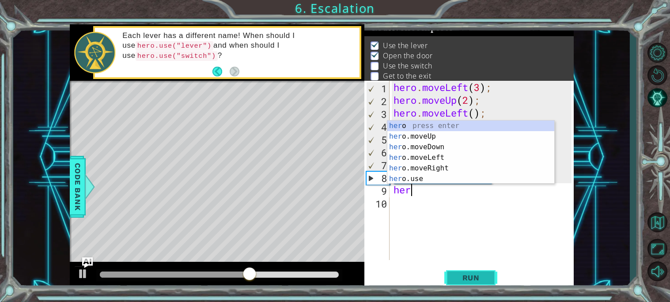
scroll to position [0, 0]
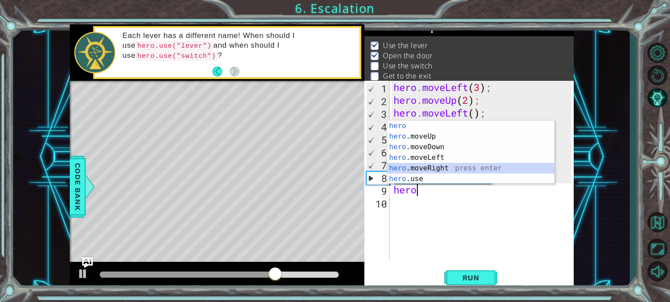
click at [415, 172] on div "hero press enter hero .moveUp press enter hero .moveDown press enter hero .move…" at bounding box center [470, 163] width 167 height 85
type textarea "hero.moveRight(1);"
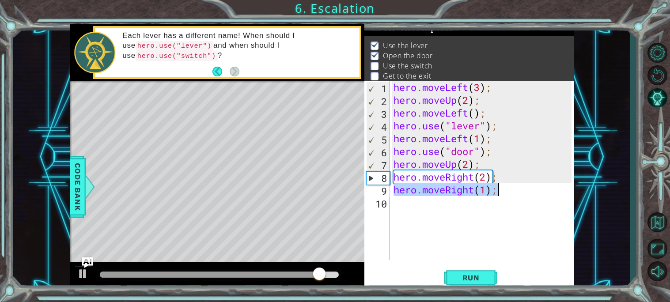
drag, startPoint x: 393, startPoint y: 188, endPoint x: 505, endPoint y: 188, distance: 111.2
click at [505, 188] on div "hero . moveLeft ( 3 ) ; hero . moveUp ( 2 ) ; hero . moveLeft ( ) ; hero . use …" at bounding box center [484, 183] width 184 height 205
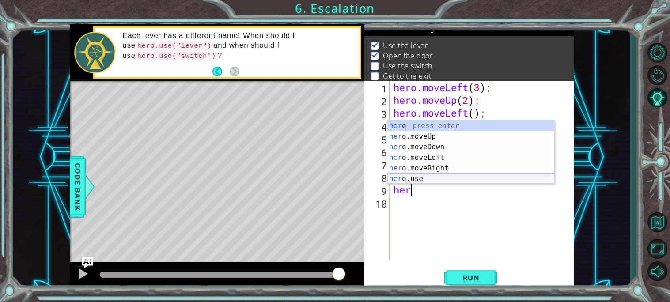
click at [469, 177] on div "her o press enter her o.moveUp press enter her o.moveDown press enter her o.mov…" at bounding box center [470, 163] width 167 height 85
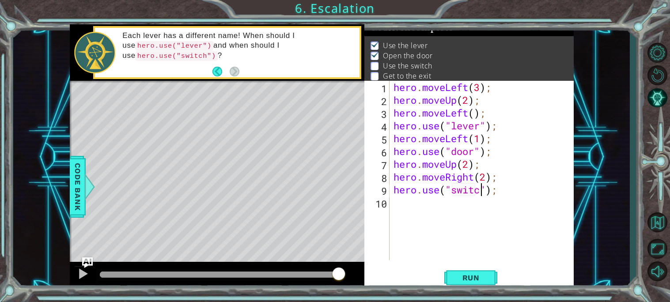
scroll to position [0, 4]
type textarea "hero.use("switch");"
click at [467, 280] on span "Run" at bounding box center [470, 277] width 35 height 9
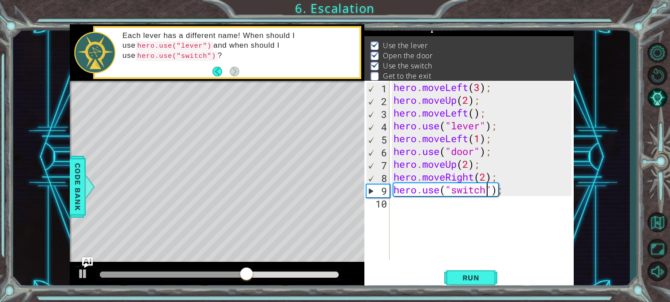
click at [394, 201] on div "hero . moveLeft ( 3 ) ; hero . moveUp ( 2 ) ; hero . moveLeft ( ) ; hero . use …" at bounding box center [484, 183] width 184 height 205
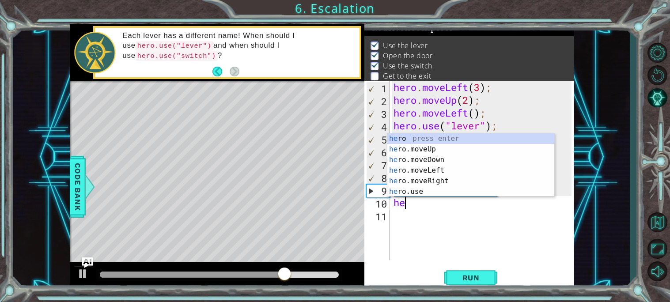
scroll to position [0, 0]
click at [419, 146] on div "her o press enter her o.moveUp press enter her o.moveDown press enter her o.mov…" at bounding box center [470, 175] width 167 height 85
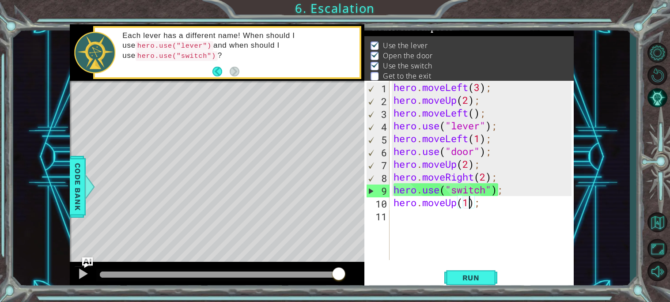
scroll to position [0, 3]
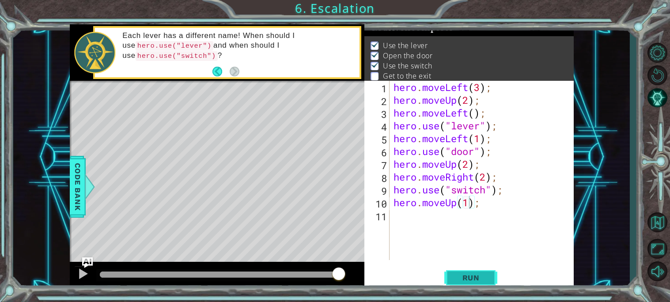
click at [467, 275] on span "Run" at bounding box center [470, 277] width 35 height 9
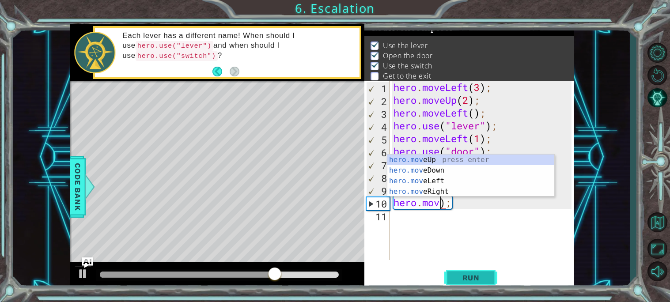
scroll to position [0, 2]
click at [427, 190] on div "hero.mov eUp press enter hero.mov eDown press enter hero.mov eLeft press enter …" at bounding box center [470, 186] width 167 height 64
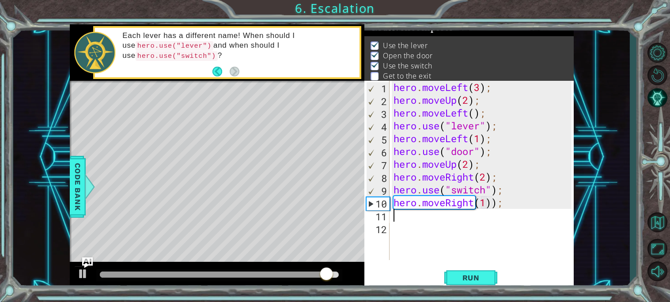
click at [497, 203] on div "hero . moveLeft ( 3 ) ; hero . moveUp ( 2 ) ; hero . moveLeft ( ) ; hero . use …" at bounding box center [484, 183] width 184 height 205
type textarea "hero.moveRight(1);"
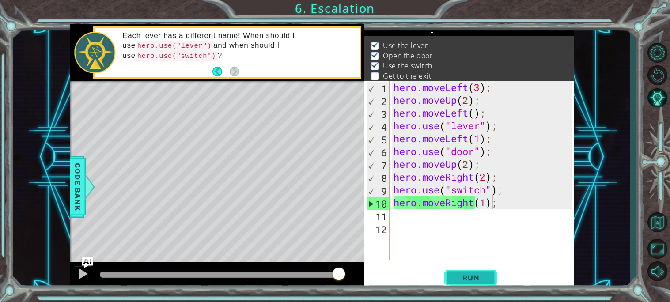
click at [462, 276] on span "Run" at bounding box center [470, 277] width 35 height 9
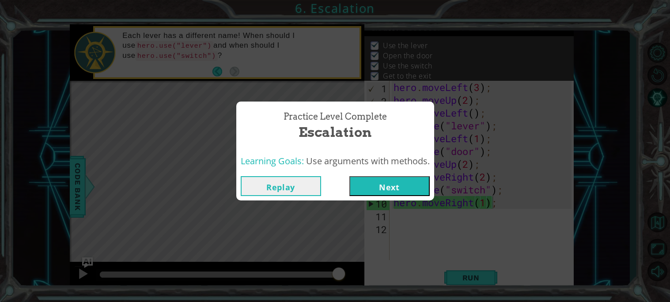
click at [420, 180] on button "Next" at bounding box center [389, 186] width 80 height 20
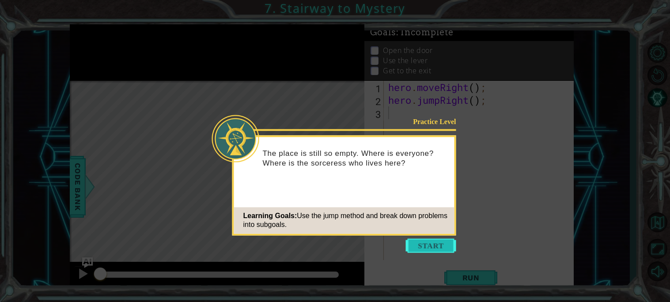
click at [419, 241] on button "Start" at bounding box center [431, 245] width 50 height 14
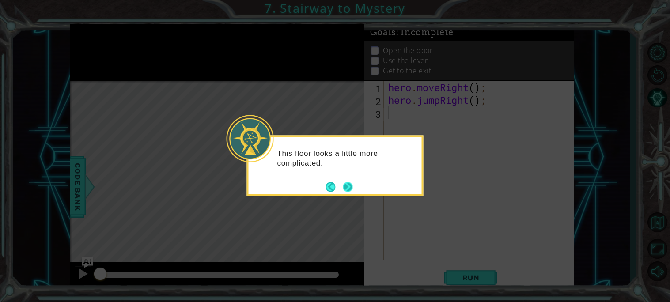
click at [347, 188] on button "Next" at bounding box center [348, 187] width 10 height 10
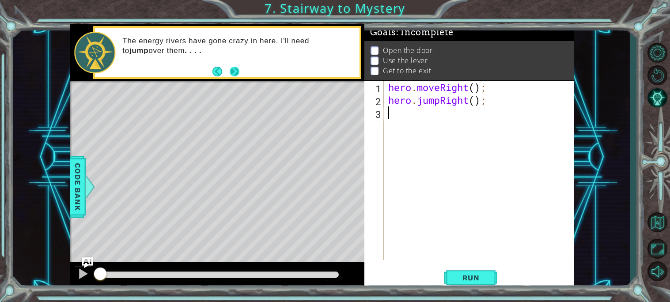
click at [238, 70] on button "Next" at bounding box center [235, 72] width 10 height 10
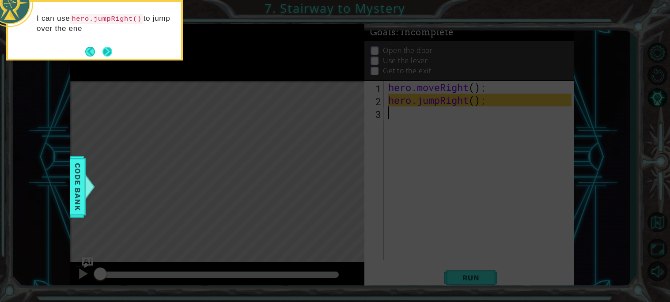
click at [109, 48] on button "Next" at bounding box center [107, 52] width 10 height 10
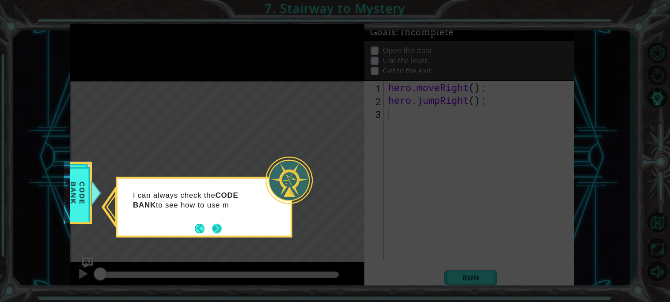
click at [212, 226] on button "Next" at bounding box center [217, 228] width 10 height 10
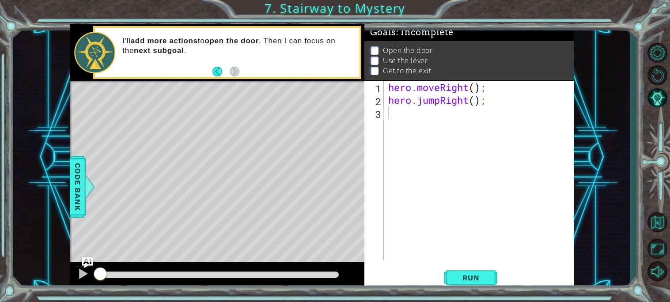
click at [485, 275] on span "Run" at bounding box center [470, 277] width 35 height 9
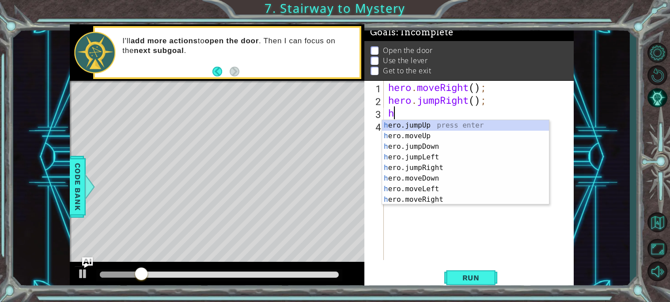
type textarea "he"
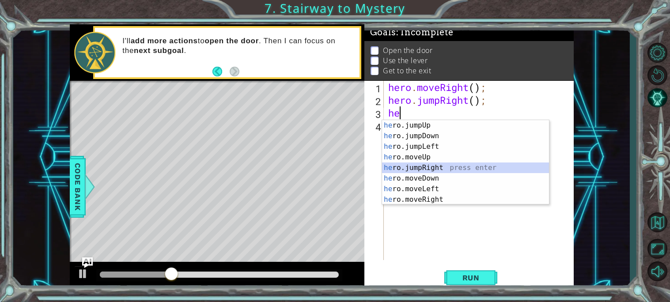
click at [467, 164] on div "he ro.jumpUp press enter he ro.jumpDown press enter he ro.jumpLeft press enter …" at bounding box center [465, 173] width 167 height 106
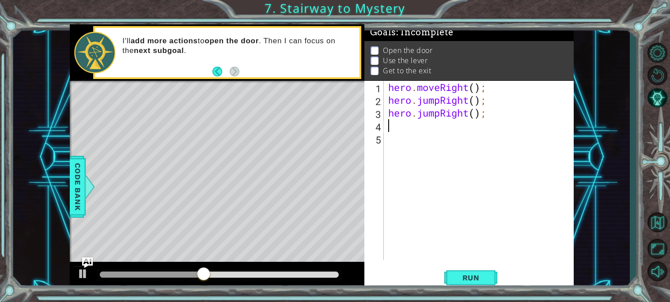
click at [443, 117] on div "hero . moveRight ( ) ; hero . jumpRight ( ) ; hero . jumpRight ( ) ;" at bounding box center [480, 183] width 189 height 205
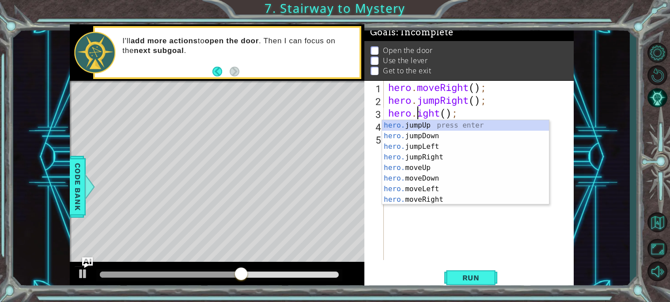
scroll to position [0, 1]
click at [453, 158] on div "hero.m oveUp press enter hero.m oveDown press enter hero.m oveLeft press enter …" at bounding box center [465, 173] width 167 height 106
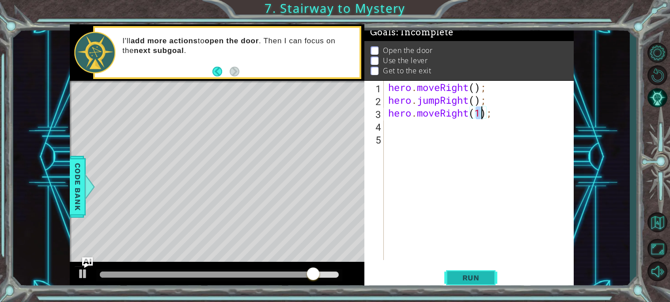
type textarea "hero.moveRight(1);"
click at [468, 283] on button "Run" at bounding box center [470, 277] width 53 height 21
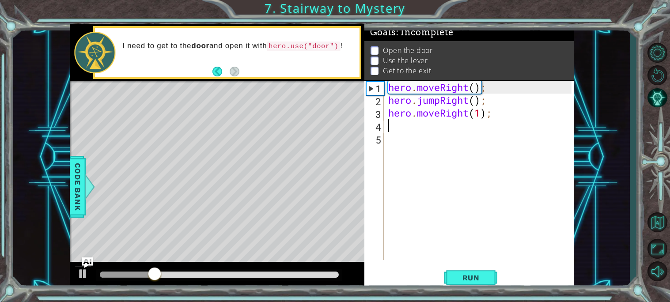
click at [403, 128] on div "hero . moveRight ( ) ; hero . jumpRight ( ) ; hero . moveRight ( 1 ) ;" at bounding box center [480, 183] width 189 height 205
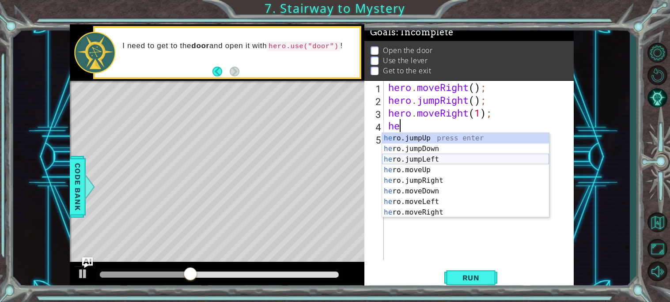
click at [426, 165] on div "he ro.jumpUp press enter he ro.jumpDown press enter he ro.jumpLeft press enter …" at bounding box center [465, 186] width 167 height 106
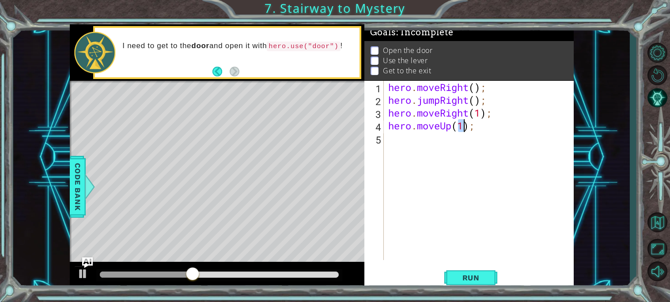
type textarea "hero.moveUp(1);"
click at [396, 141] on div "hero . moveRight ( ) ; hero . jumpRight ( ) ; hero . moveRight ( 1 ) ; hero . m…" at bounding box center [480, 183] width 189 height 205
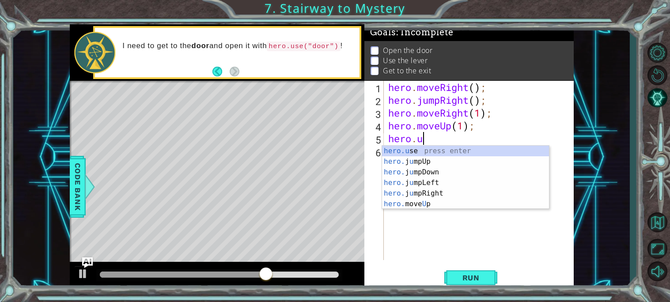
scroll to position [0, 1]
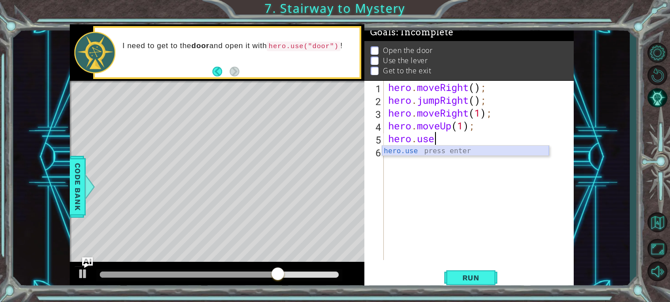
click at [439, 150] on div "hero.use press enter" at bounding box center [465, 162] width 167 height 32
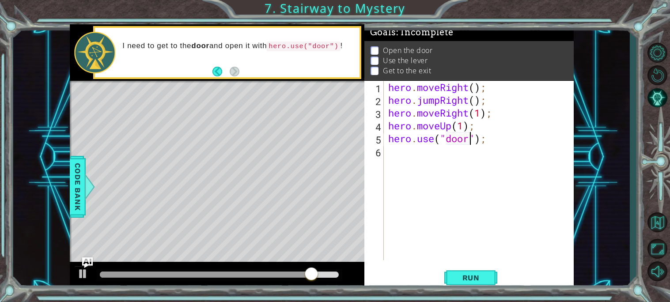
scroll to position [0, 4]
type textarea "hero.use("door");"
click at [476, 271] on button "Run" at bounding box center [470, 277] width 53 height 21
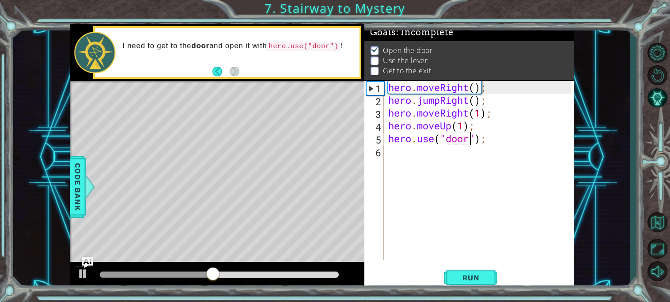
click at [403, 161] on div "hero . moveRight ( ) ; hero . jumpRight ( ) ; hero . moveRight ( 1 ) ; hero . m…" at bounding box center [480, 183] width 189 height 205
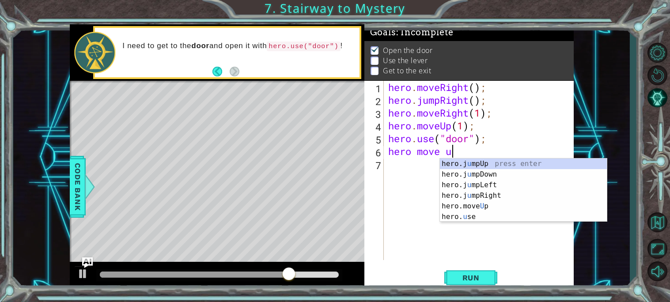
scroll to position [0, 2]
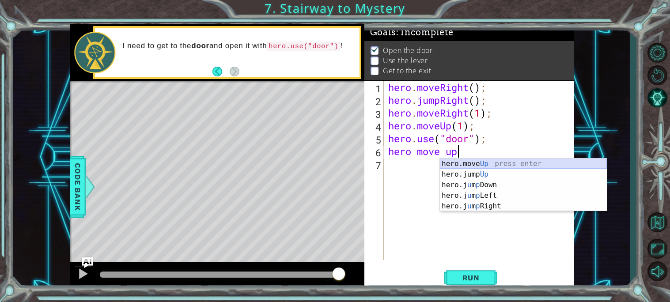
click at [460, 164] on div "hero.move Up press enter hero.jump Up press enter hero.j u m p Down press enter…" at bounding box center [523, 195] width 167 height 74
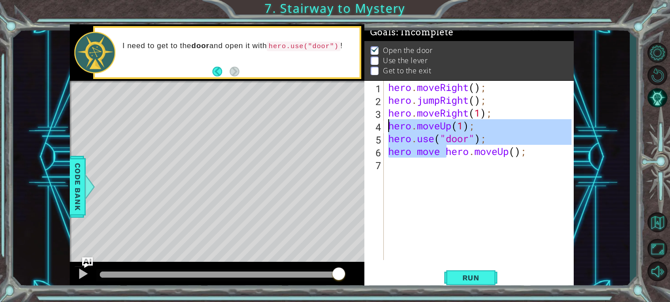
click at [310, 131] on div "1 ההההההההההההההההההההההההההההההההההההההההההההההההההההההההההההההההההההההההההההה…" at bounding box center [322, 157] width 504 height 266
click at [441, 152] on div "hero . moveRight ( ) ; hero . jumpRight ( ) ; hero . moveRight ( 1 ) ; hero . m…" at bounding box center [478, 170] width 185 height 179
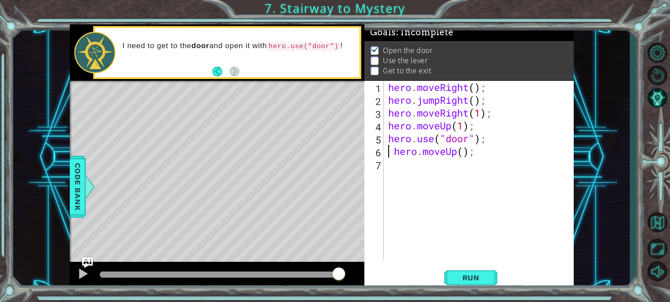
click at [463, 151] on div "hero . moveRight ( ) ; hero . jumpRight ( ) ; hero . moveRight ( 1 ) ; hero . m…" at bounding box center [480, 183] width 189 height 205
type textarea "hero.moveUp(2);"
click at [494, 279] on button "Run" at bounding box center [470, 277] width 53 height 21
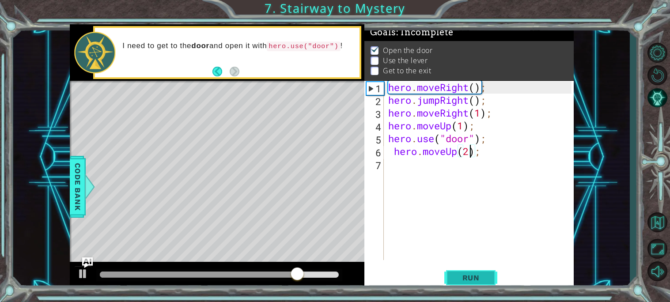
click at [494, 279] on button "Run" at bounding box center [470, 277] width 53 height 21
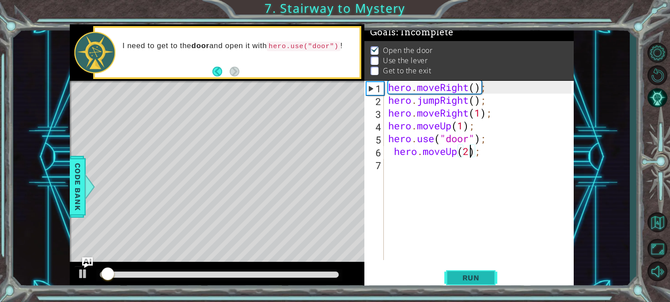
click at [494, 279] on button "Run" at bounding box center [470, 277] width 53 height 21
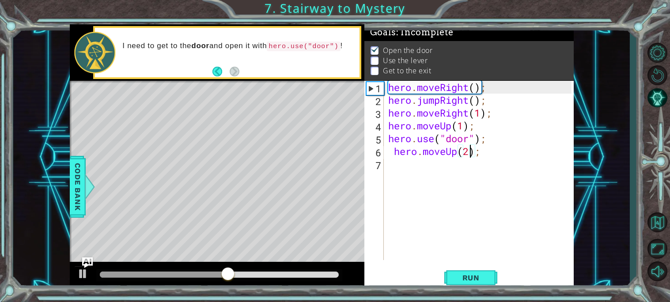
click at [400, 163] on div "hero . moveRight ( ) ; hero . jumpRight ( ) ; hero . moveRight ( 1 ) ; hero . m…" at bounding box center [480, 183] width 189 height 205
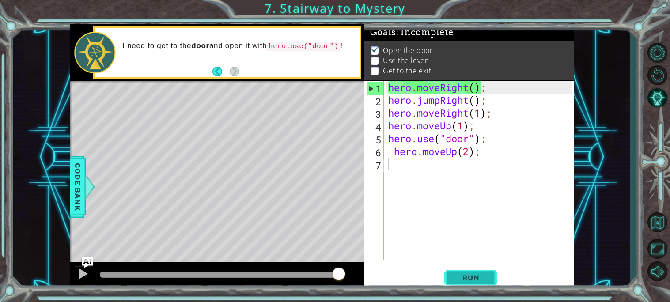
click at [492, 278] on button "Run" at bounding box center [470, 277] width 53 height 21
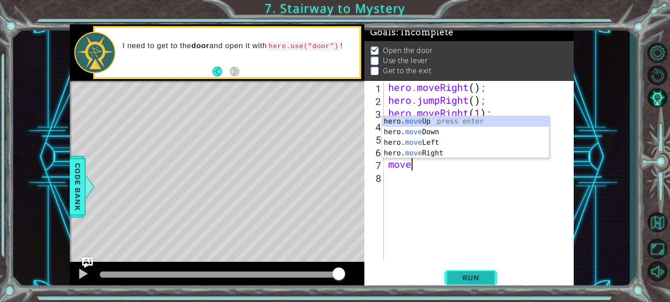
scroll to position [0, 0]
click at [427, 141] on div "hero. move Up press enter hero. move Down press enter hero. move Left press ent…" at bounding box center [465, 148] width 167 height 64
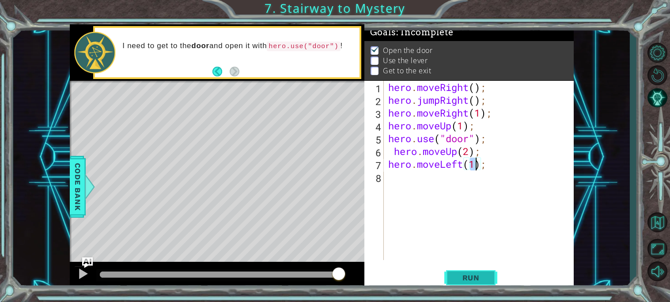
type textarea "hero.moveLeft(1);"
click at [471, 279] on span "Run" at bounding box center [470, 277] width 35 height 9
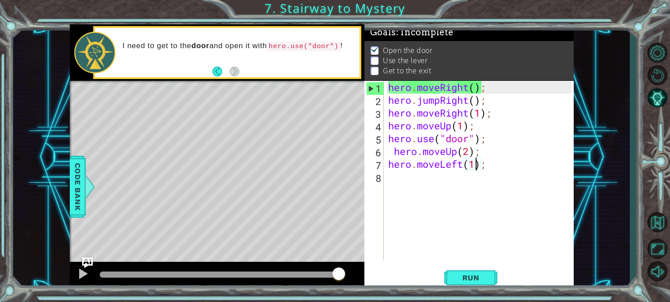
click at [390, 181] on div "hero . moveRight ( ) ; hero . jumpRight ( ) ; hero . moveRight ( 1 ) ; hero . m…" at bounding box center [480, 183] width 189 height 205
click at [390, 157] on div "hero . moveRight ( ) ; hero . jumpRight ( ) ; hero . moveRight ( 1 ) ; hero . m…" at bounding box center [480, 183] width 189 height 205
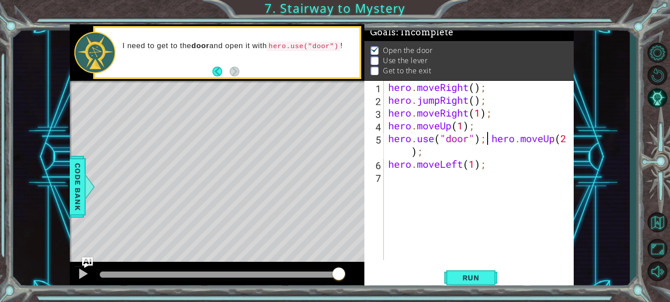
type textarea "hero.moveUp(2);"
click at [389, 185] on div "hero . moveRight ( ) ; hero . jumpRight ( ) ; hero . moveRight ( 1 ) ; hero . m…" at bounding box center [480, 183] width 189 height 205
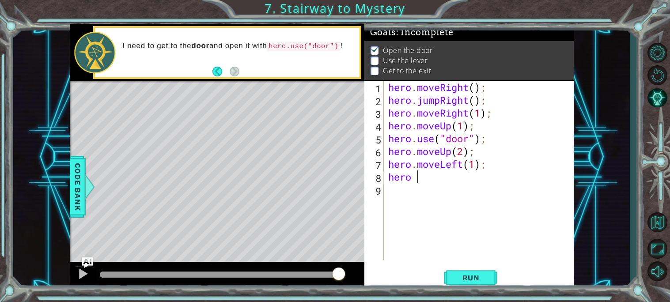
scroll to position [0, 1]
click at [417, 179] on div "hero . moveRight ( ) ; hero . jumpRight ( ) ; hero . moveRight ( 1 ) ; hero . m…" at bounding box center [480, 183] width 189 height 205
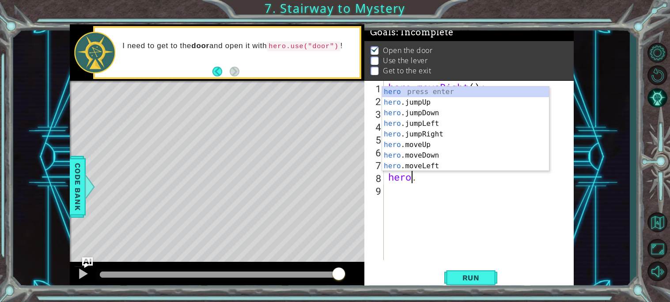
click at [422, 180] on div "hero . moveRight ( ) ; hero . jumpRight ( ) ; hero . moveRight ( 1 ) ; hero . m…" at bounding box center [480, 183] width 189 height 205
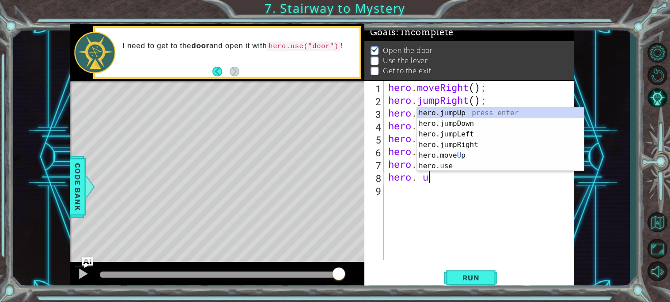
scroll to position [0, 1]
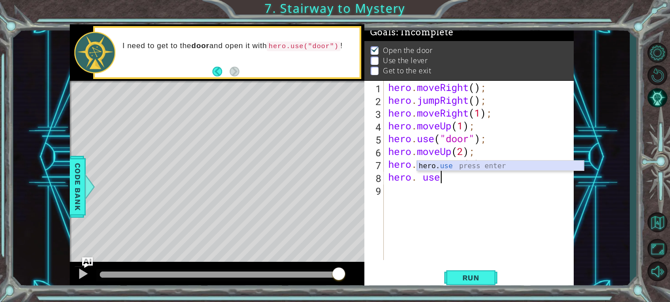
click at [466, 164] on div "hero. use press enter" at bounding box center [500, 177] width 167 height 32
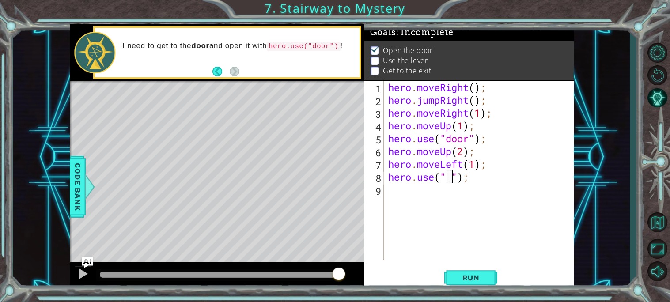
type textarea "hero.use(" ");"
